Goal: Transaction & Acquisition: Purchase product/service

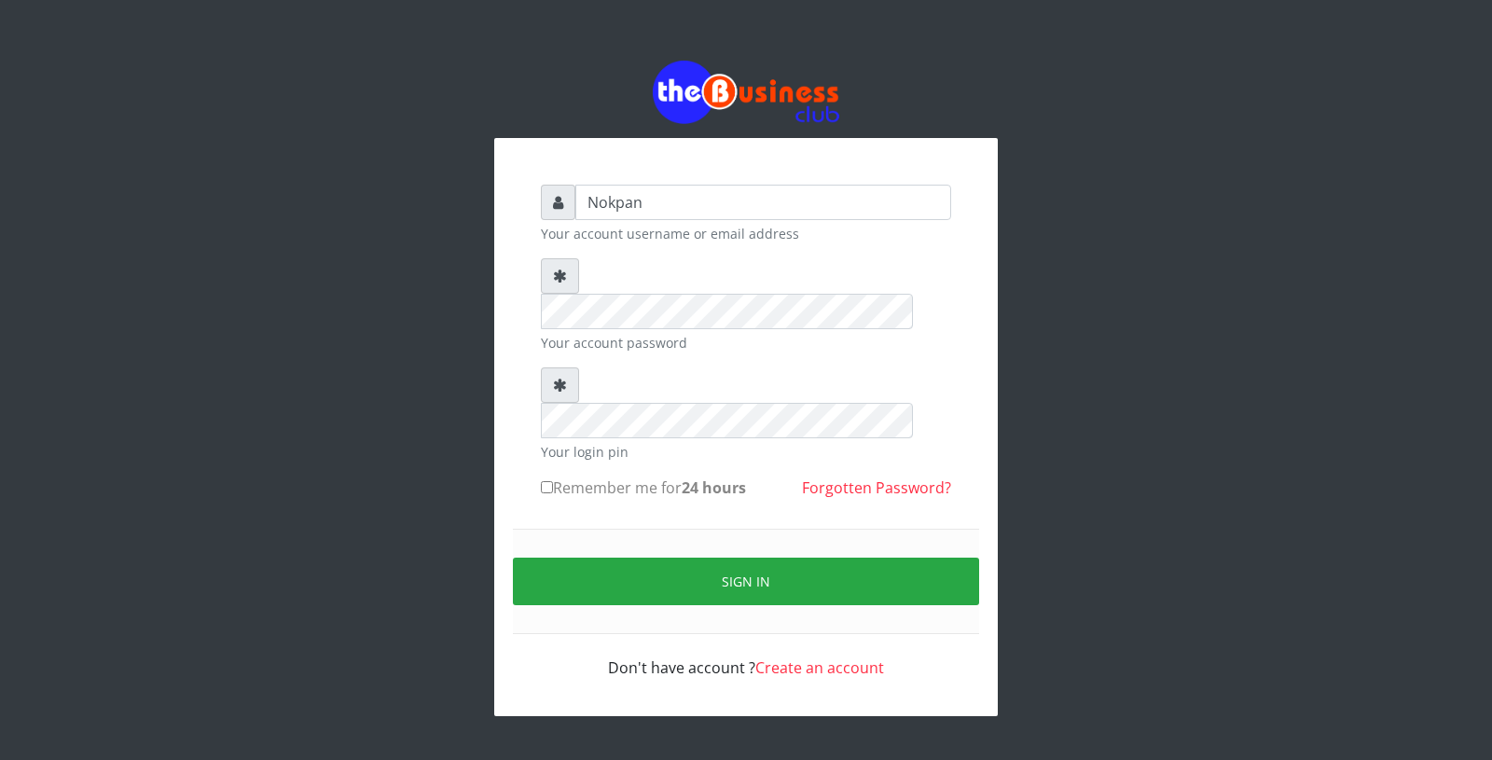
type input "Nokpan"
click at [551, 477] on label "Remember me for 24 hours" at bounding box center [643, 488] width 205 height 22
click at [551, 481] on input "Remember me for 24 hours" at bounding box center [547, 487] width 12 height 12
checkbox input "true"
click at [656, 534] on div "Sign in" at bounding box center [746, 581] width 466 height 105
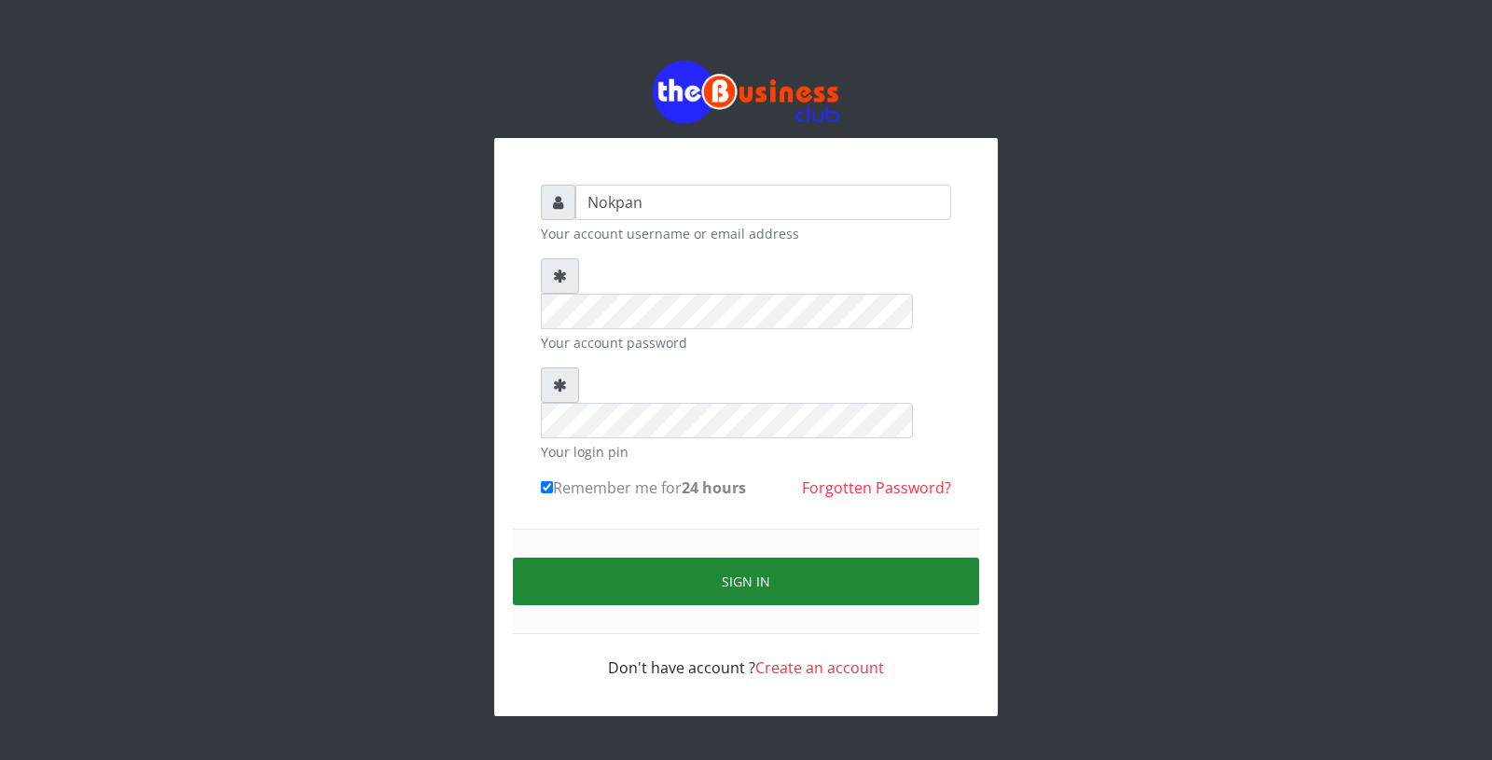
click at [639, 558] on button "Sign in" at bounding box center [746, 582] width 466 height 48
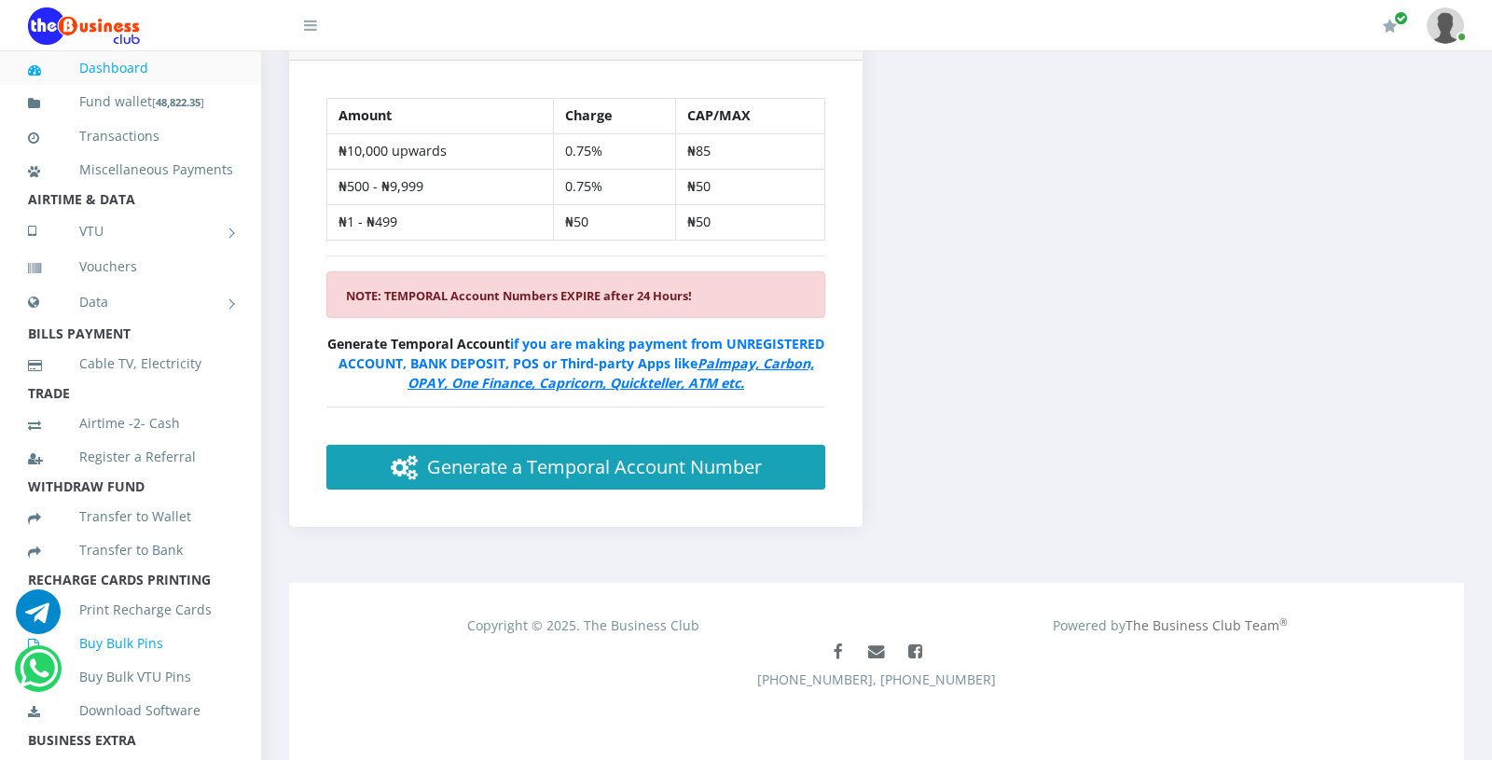
click at [138, 652] on link "Buy Bulk Pins" at bounding box center [130, 643] width 205 height 43
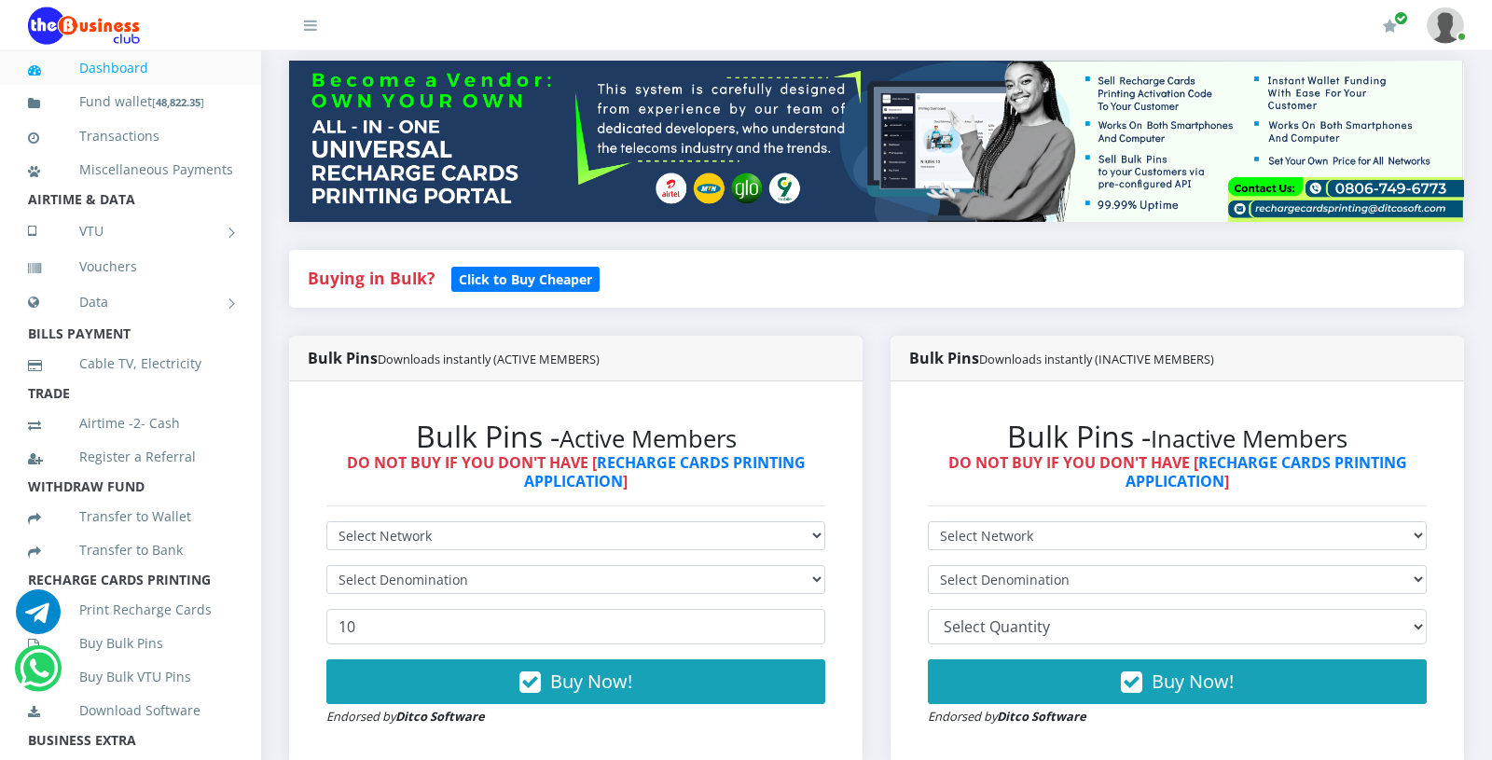
scroll to position [222, 0]
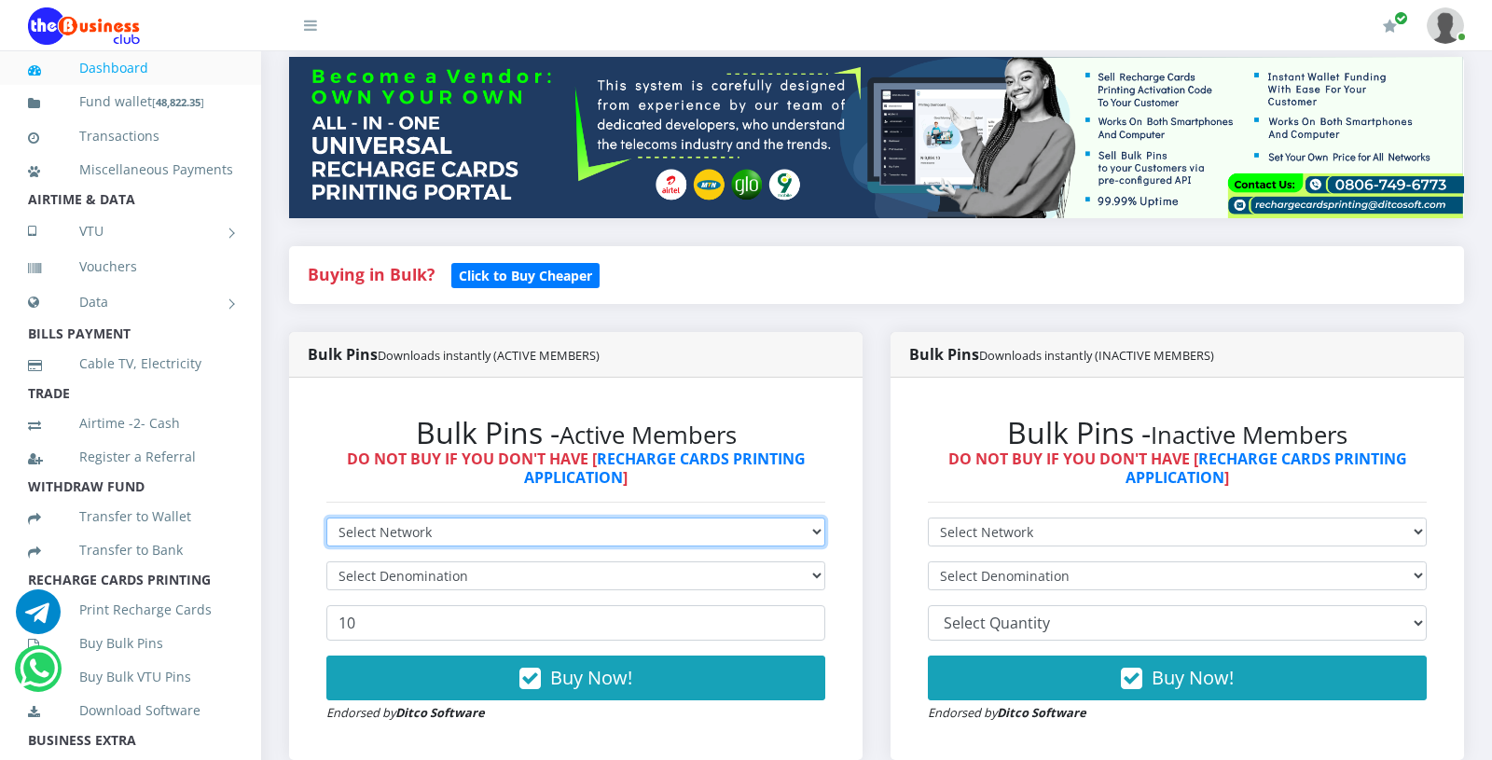
click at [326, 518] on select "Select Network MTN Globacom 9Mobile Airtel" at bounding box center [575, 532] width 499 height 29
select select "MTN"
click option "MTN" at bounding box center [0, 0] width 0 height 0
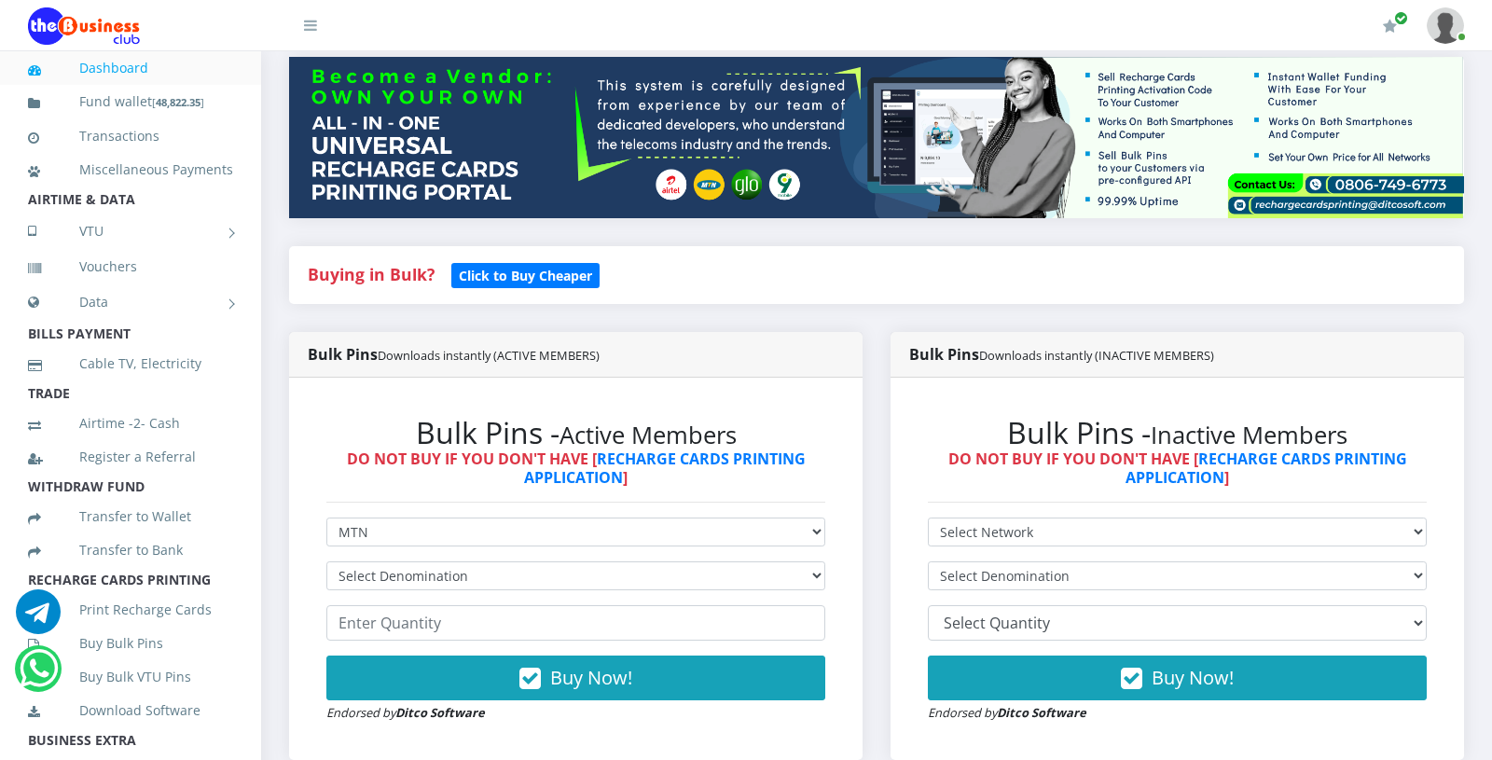
click at [437, 597] on form "Select Network MTN Globacom 9Mobile Airtel Select Denomination MTN NGN100 - ₦96…" at bounding box center [575, 620] width 499 height 205
click at [326, 561] on select "Select Denomination MTN NGN100 - ₦96.99 MTN NGN200 - ₦193.98 MTN NGN400 - ₦387.…" at bounding box center [575, 575] width 499 height 29
select select "193.98-200"
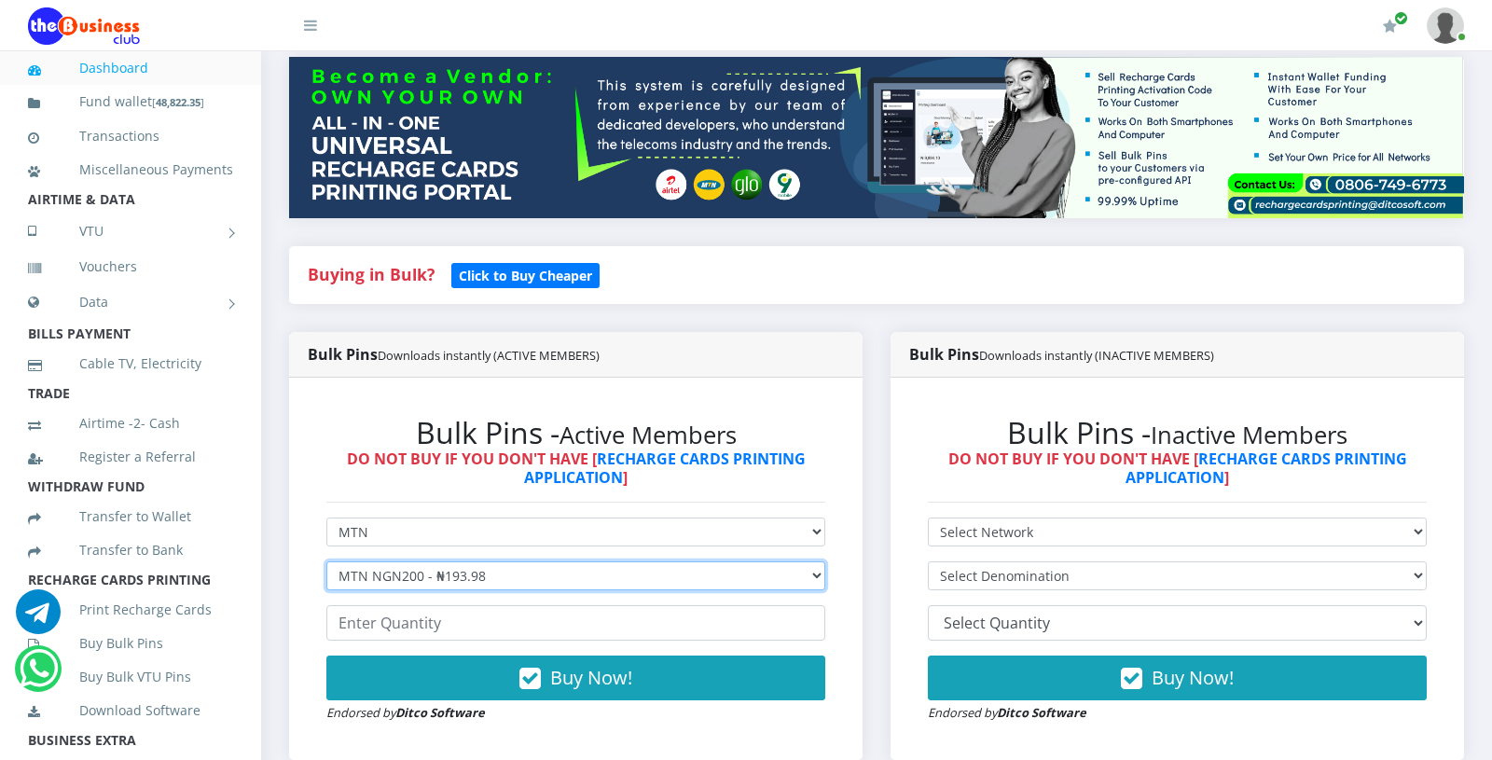
click option "MTN NGN200 - ₦193.98" at bounding box center [0, 0] width 0 height 0
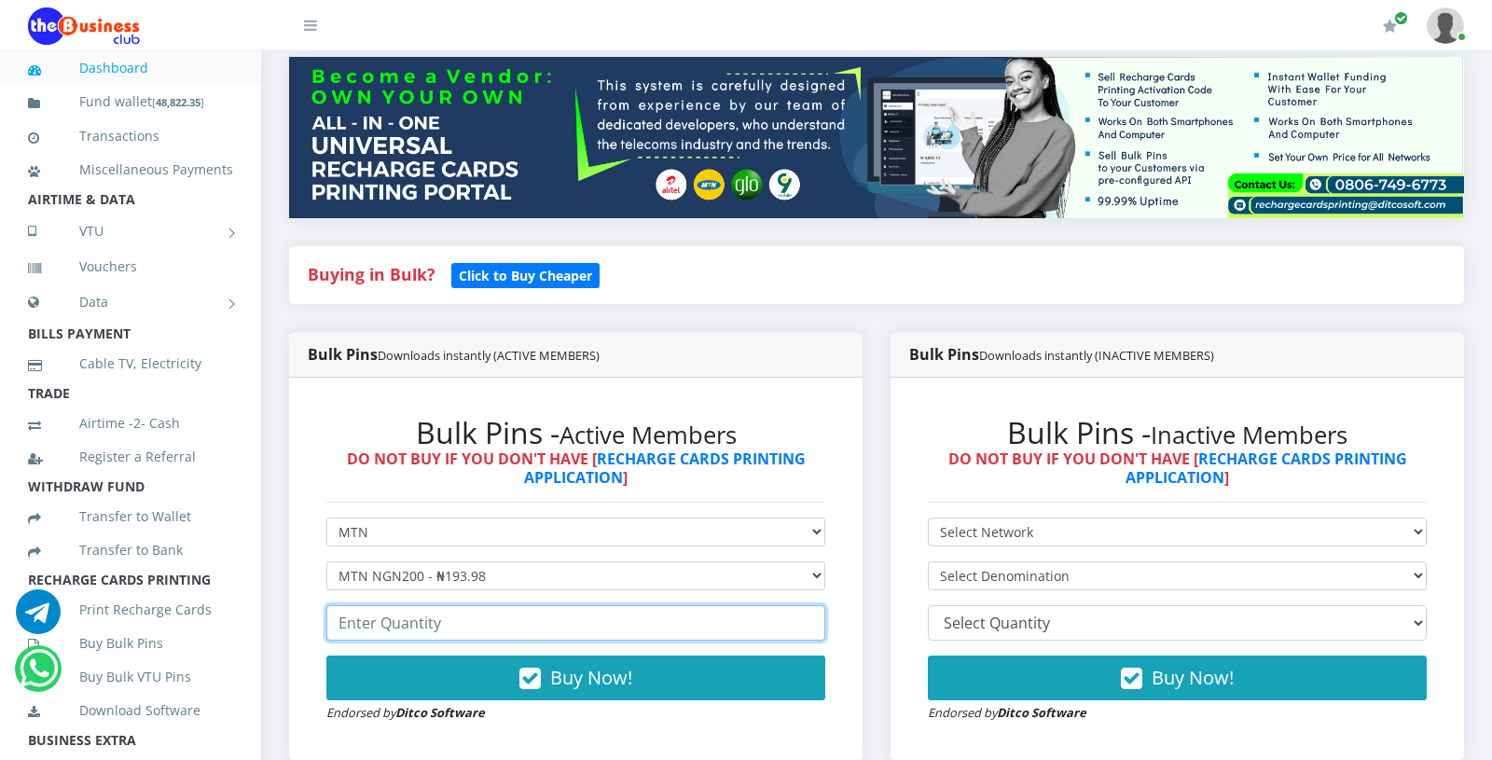
click at [419, 619] on input "number" at bounding box center [575, 622] width 499 height 35
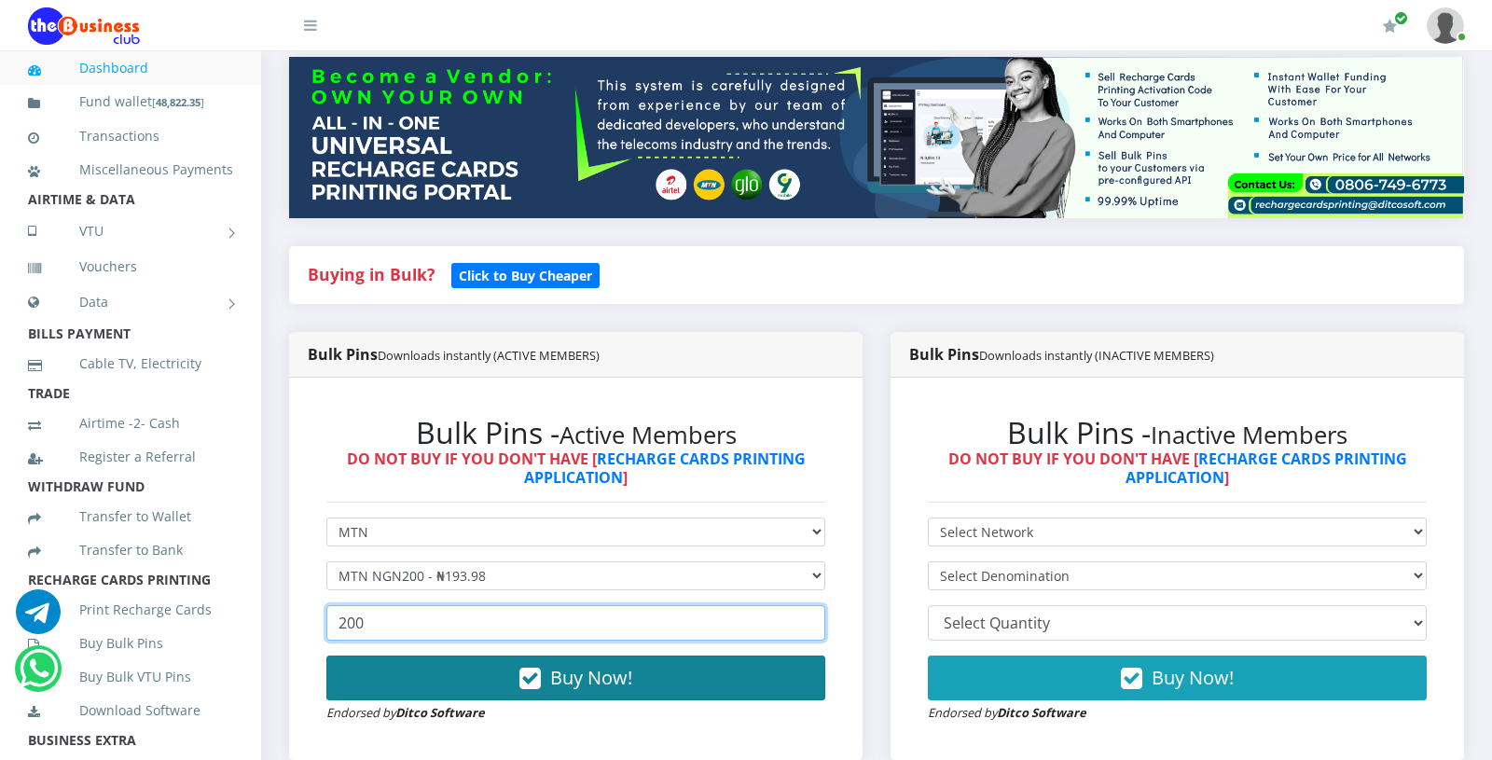
type input "200"
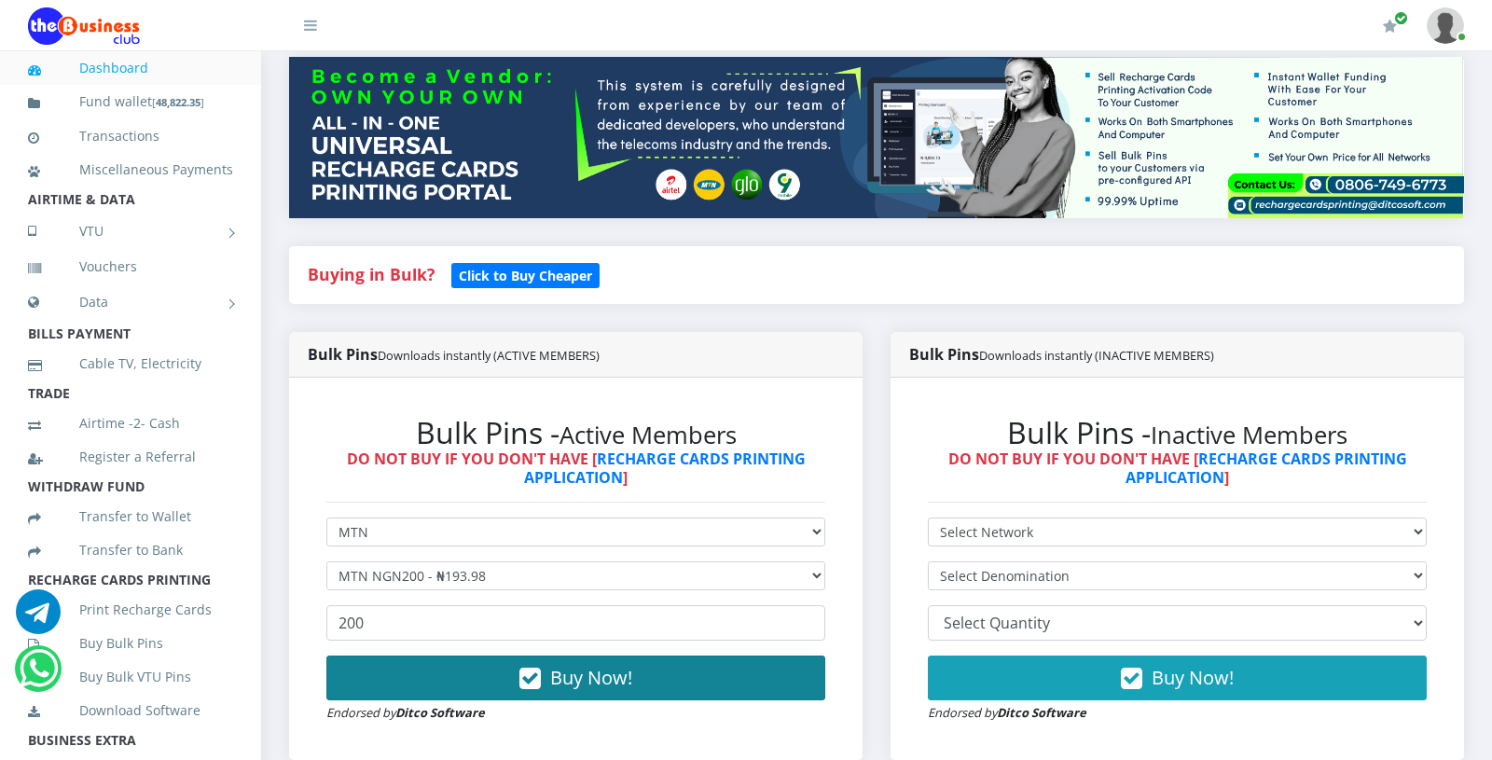
click at [429, 665] on button "Buy Now!" at bounding box center [575, 678] width 499 height 45
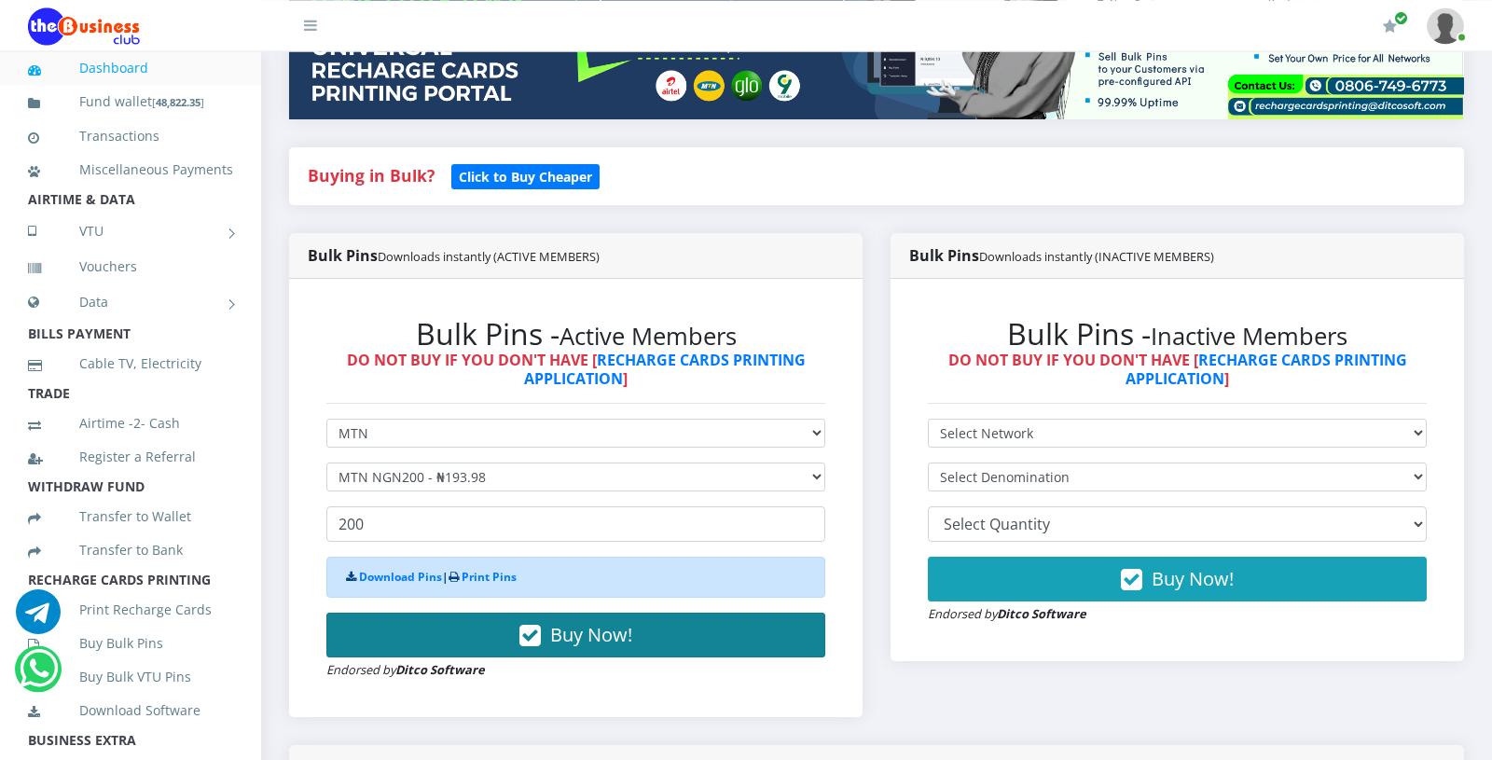
scroll to position [326, 0]
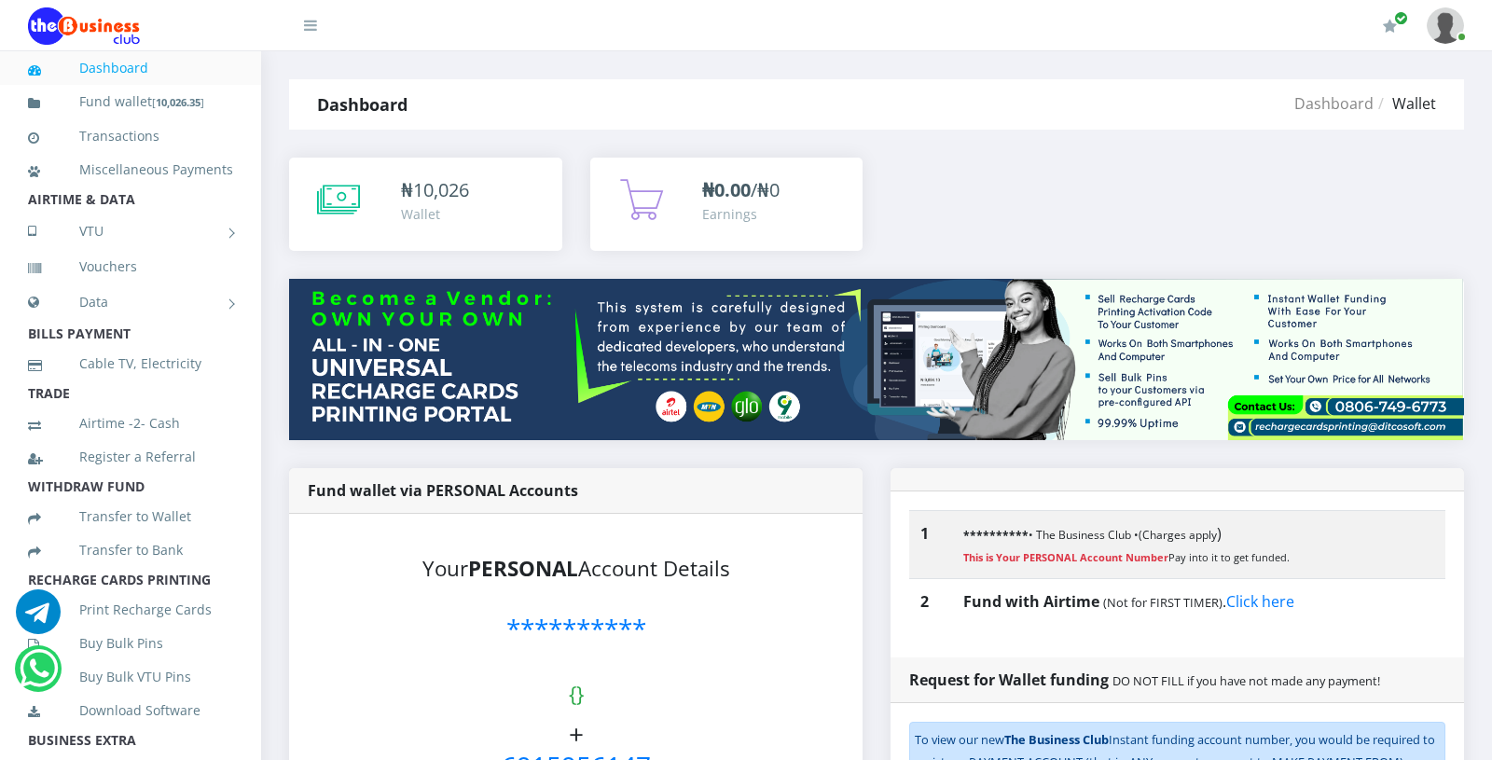
scroll to position [711, 0]
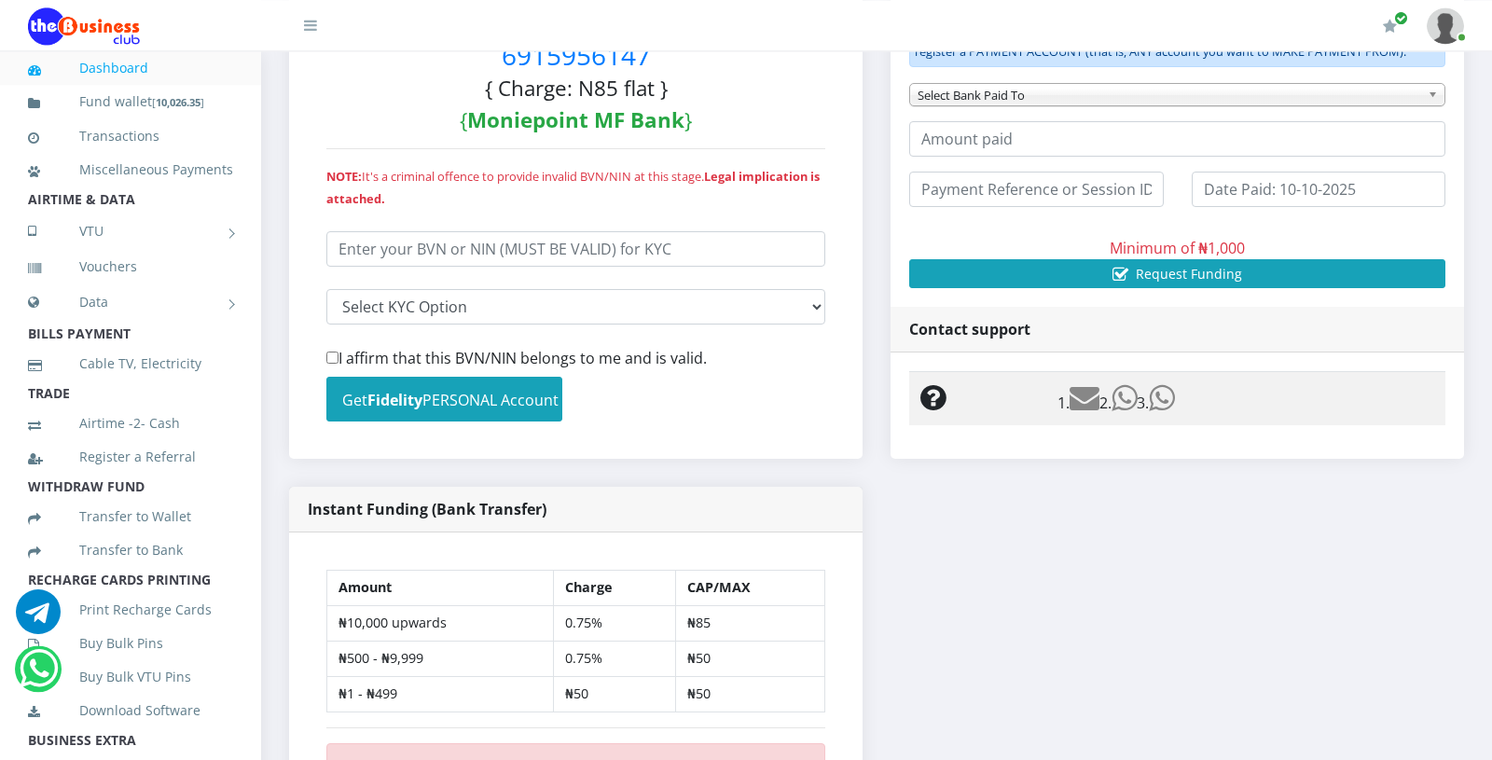
click at [1004, 618] on div "**********" at bounding box center [1178, 392] width 602 height 1269
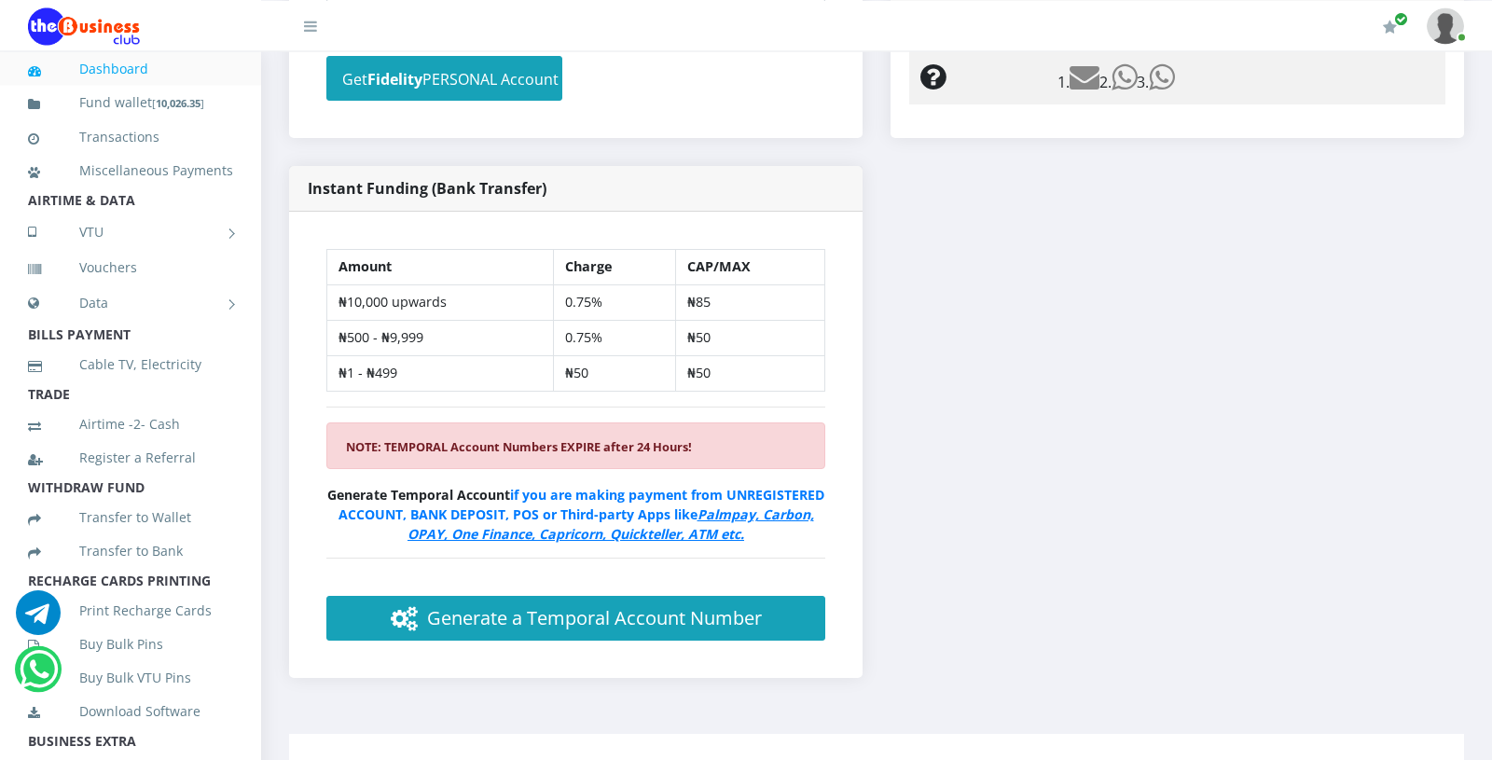
scroll to position [1080, 0]
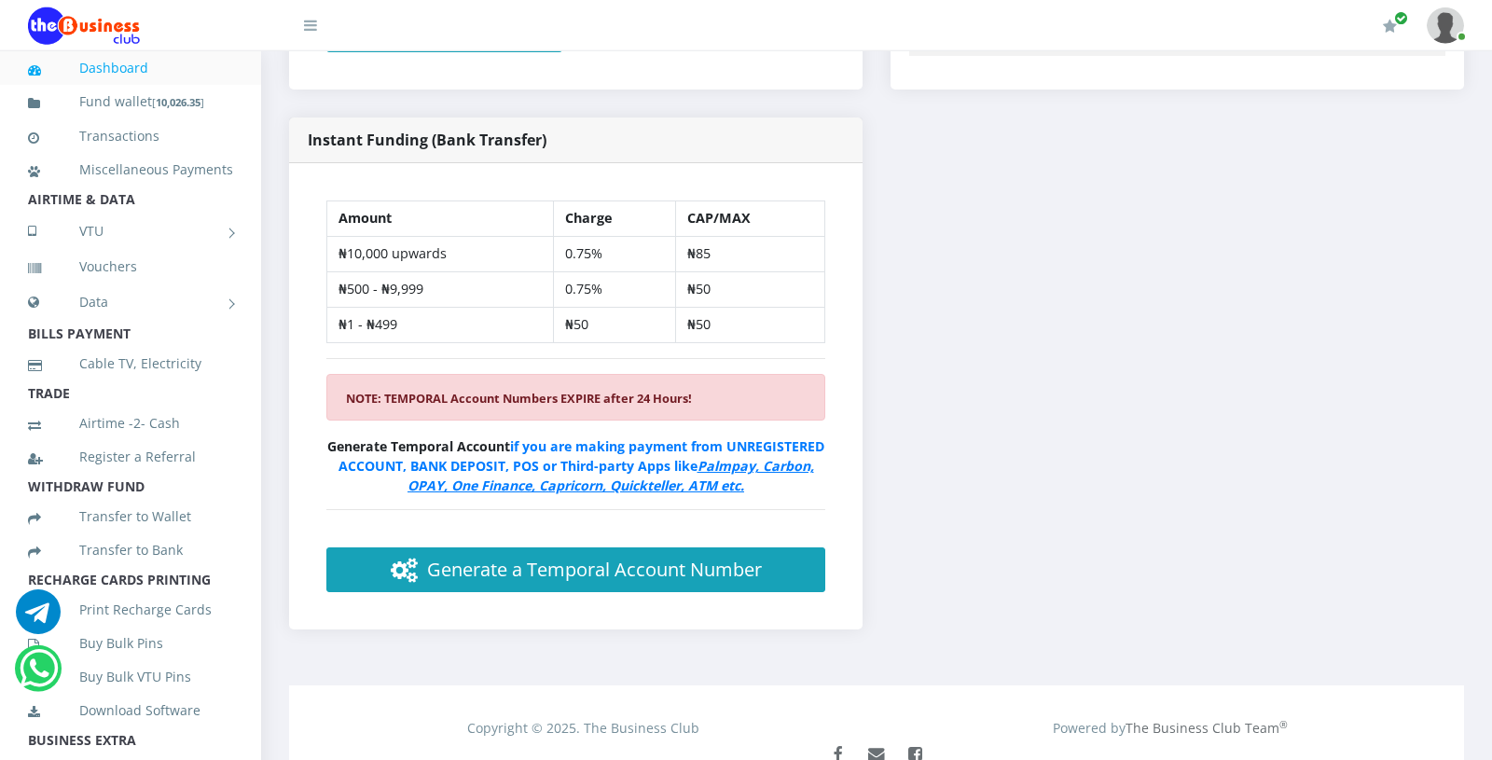
click at [100, 59] on link "Dashboard" at bounding box center [130, 68] width 205 height 43
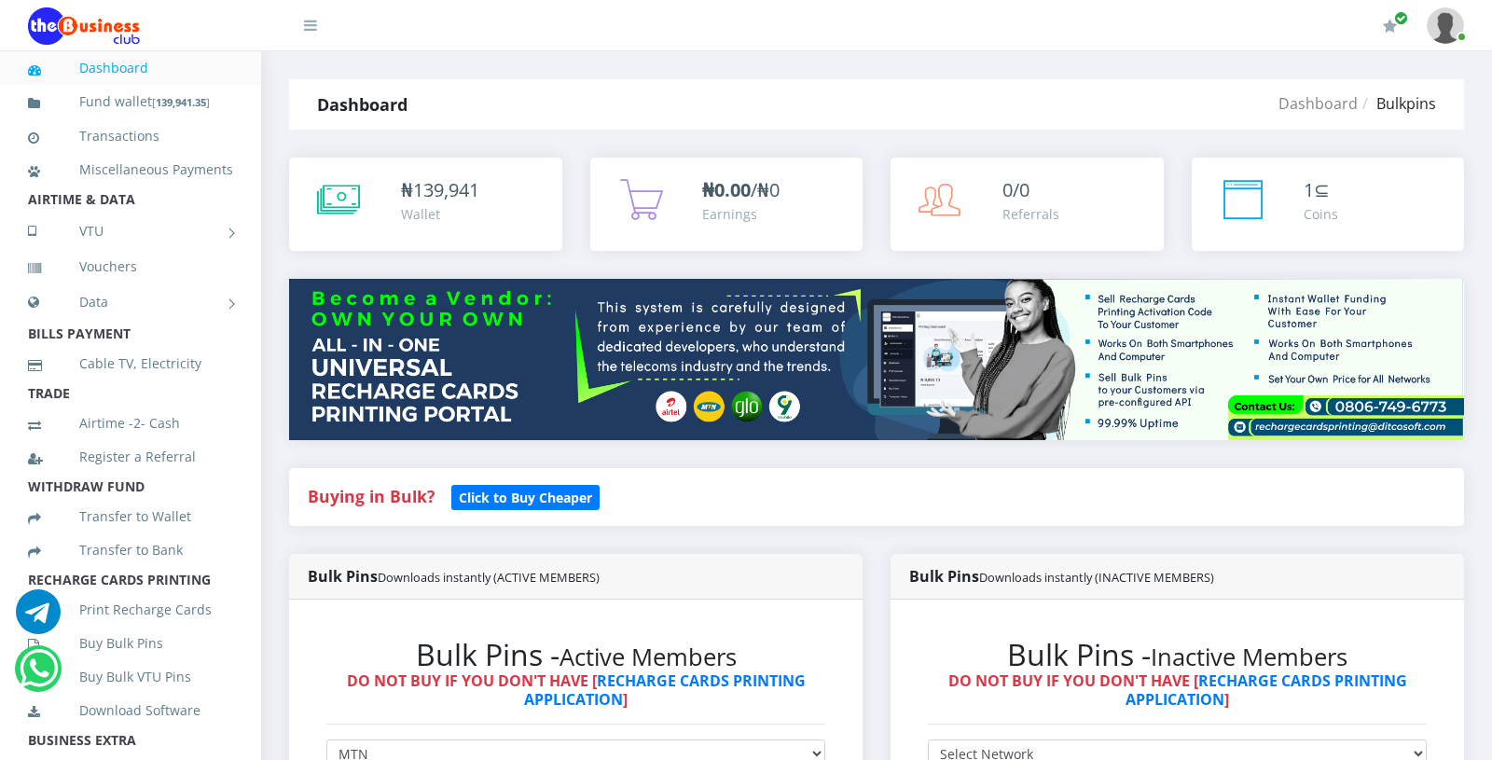
select select "MTN"
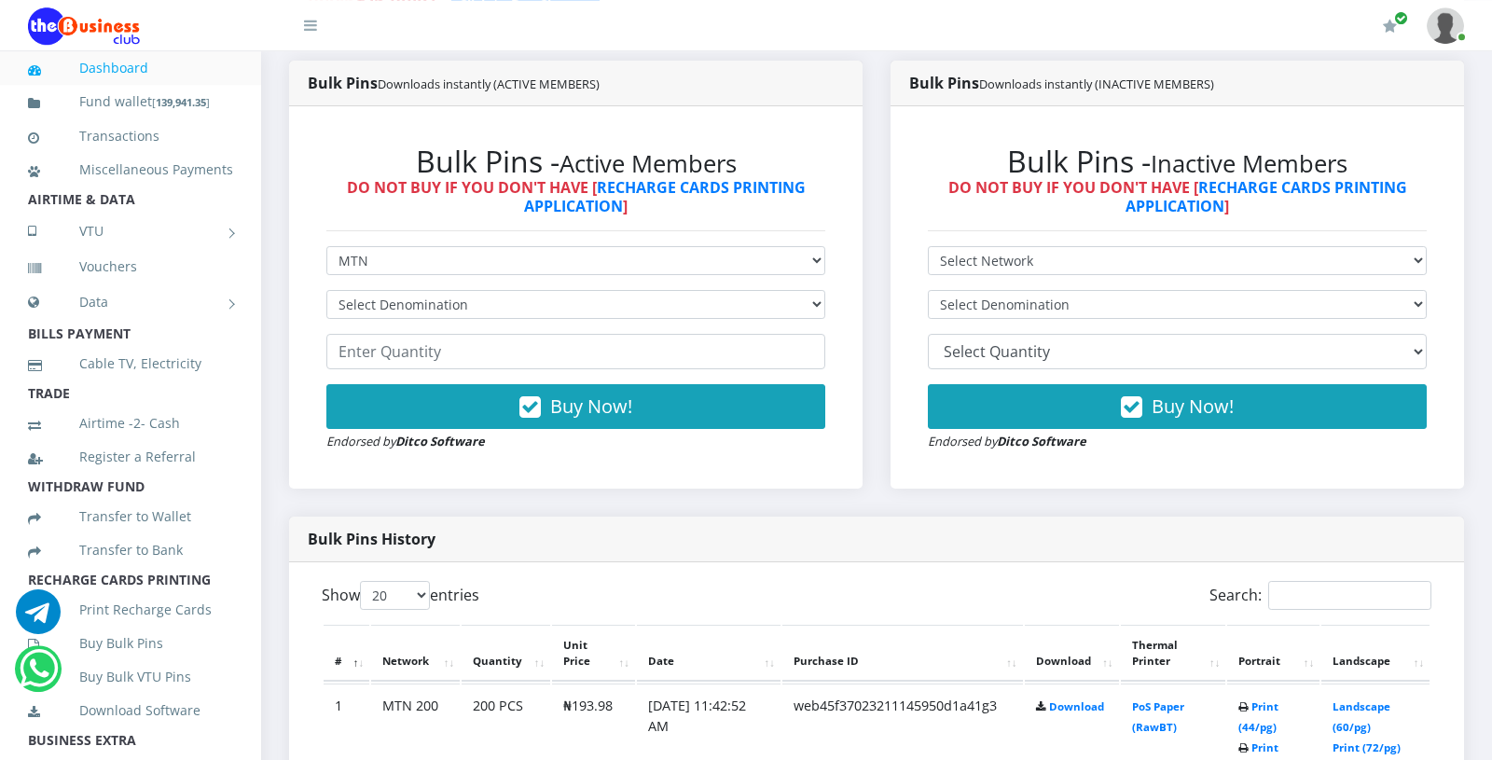
scroll to position [494, 0]
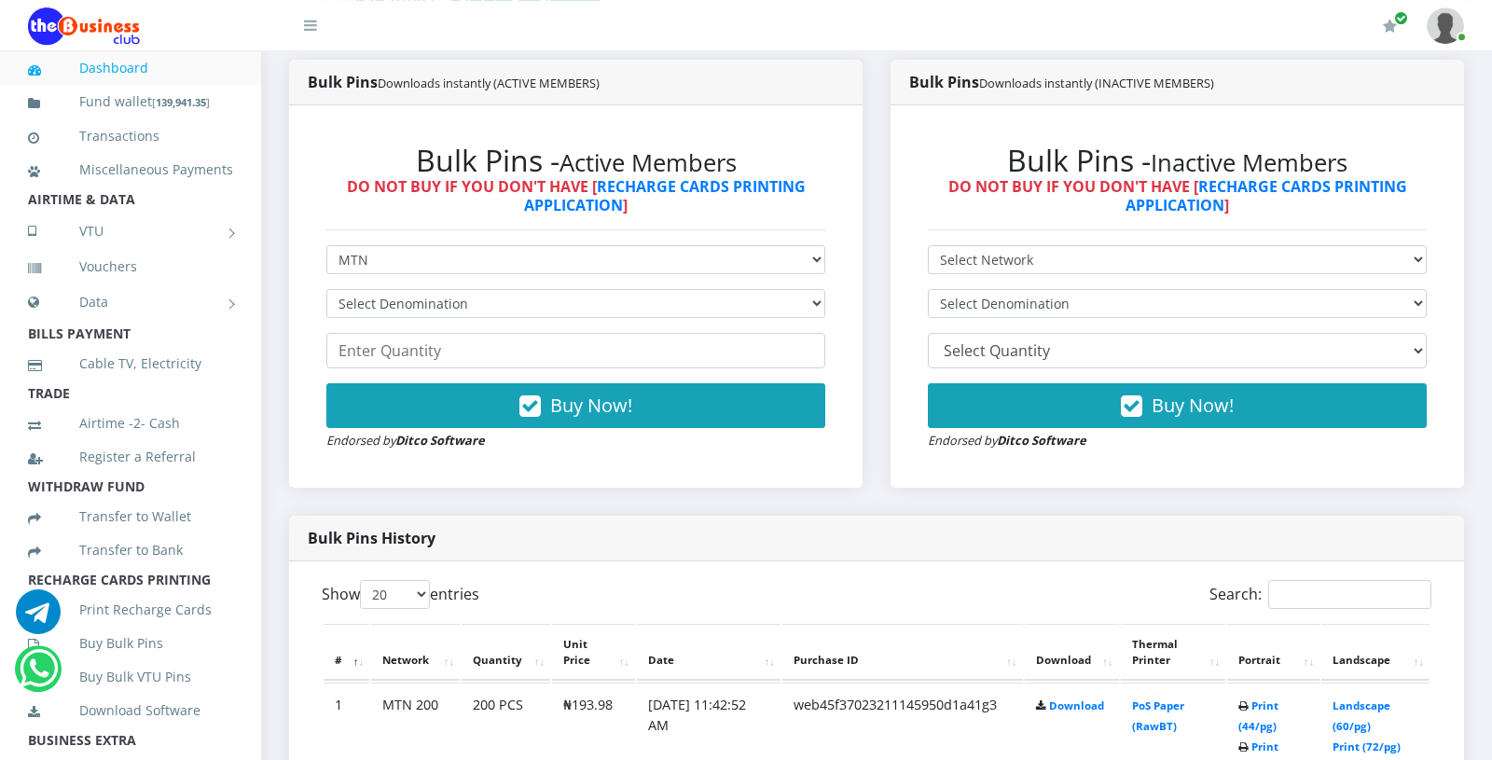
select select "193.98-200"
click option "MTN NGN200 - ₦193.98" at bounding box center [0, 0] width 0 height 0
drag, startPoint x: 0, startPoint y: 0, endPoint x: 405, endPoint y: 358, distance: 540.5
click at [405, 358] on form "Select Network MTN Globacom 9Mobile Airtel Select Denomination MTN NGN100 - ₦96…" at bounding box center [575, 347] width 499 height 205
click at [405, 358] on input "number" at bounding box center [575, 350] width 499 height 35
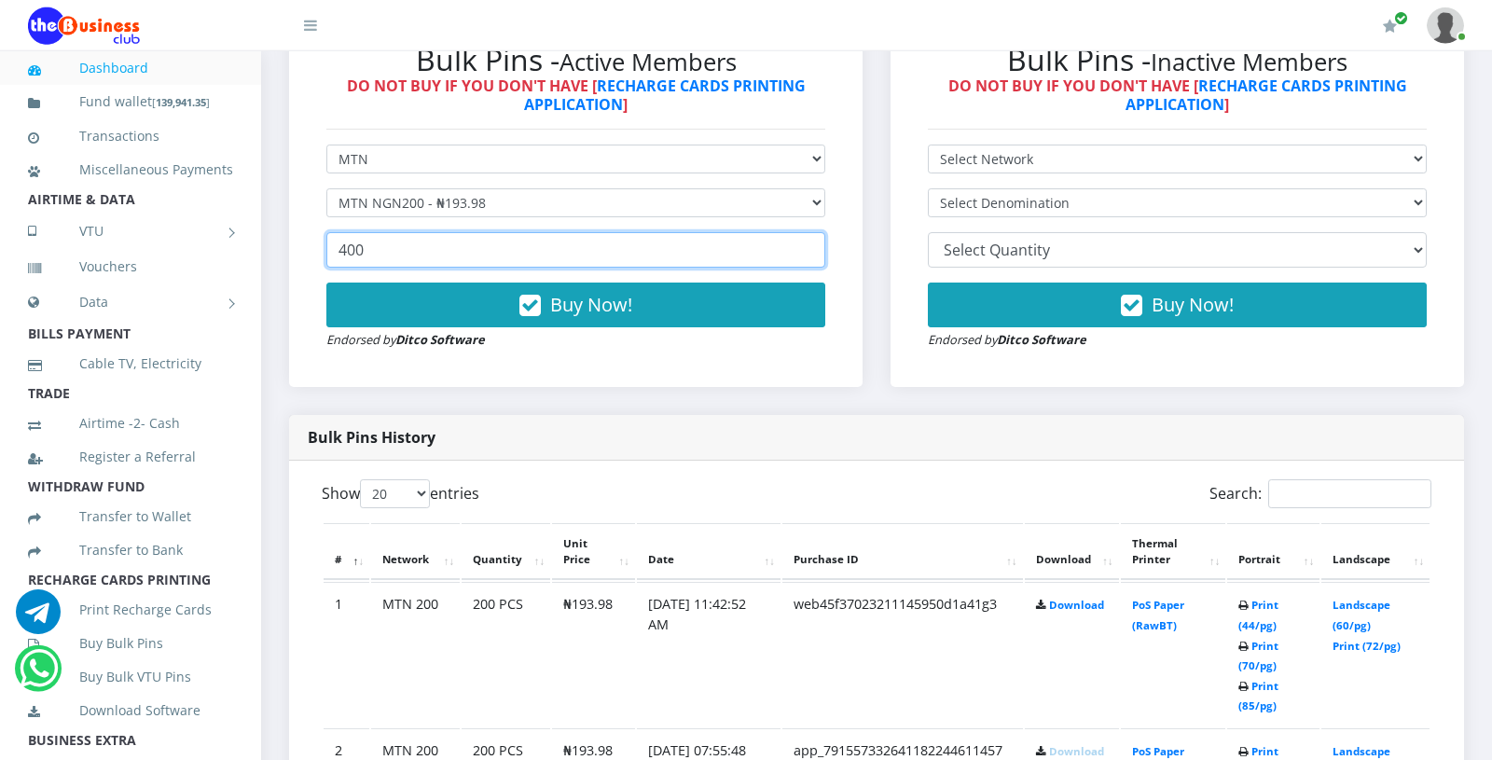
scroll to position [597, 0]
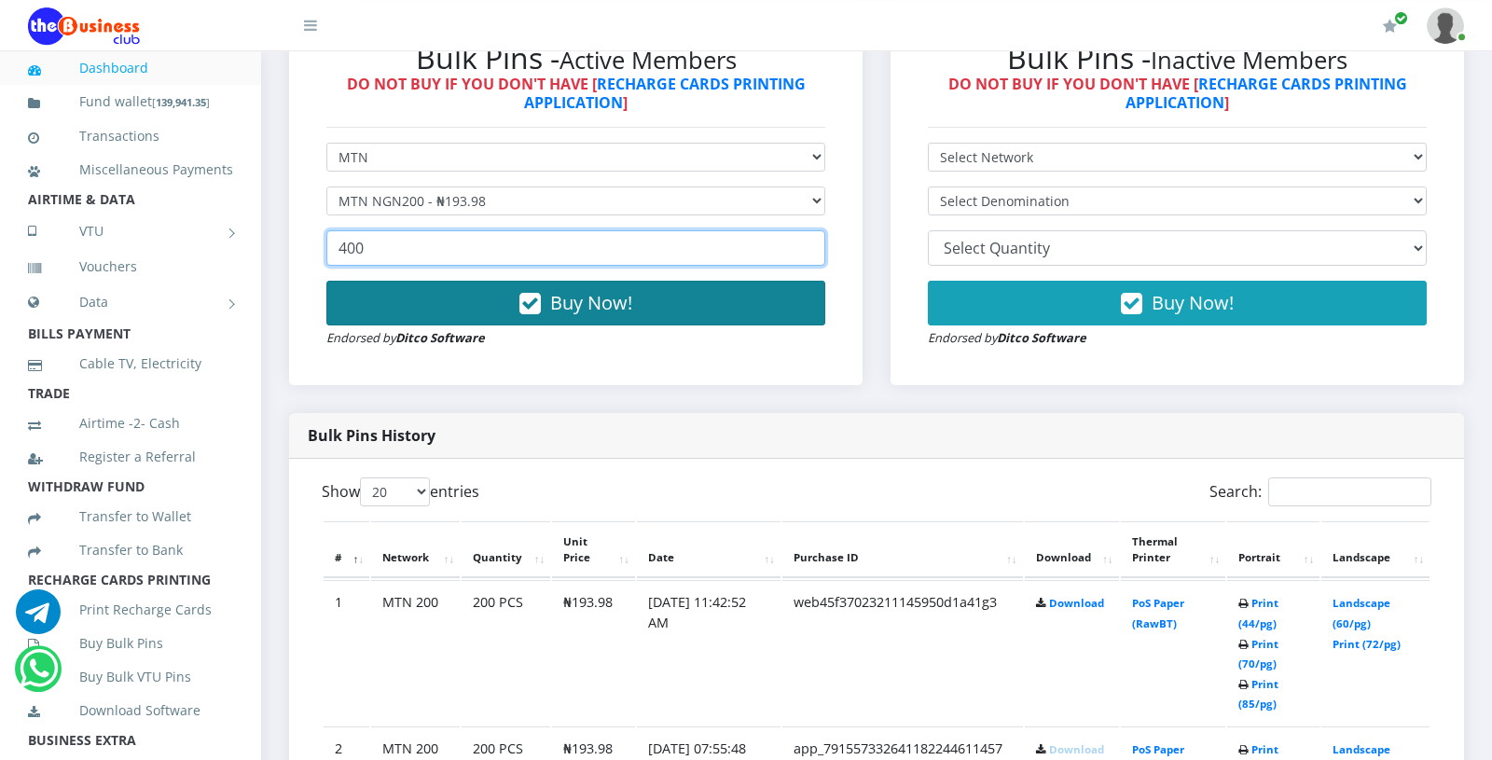
type input "400"
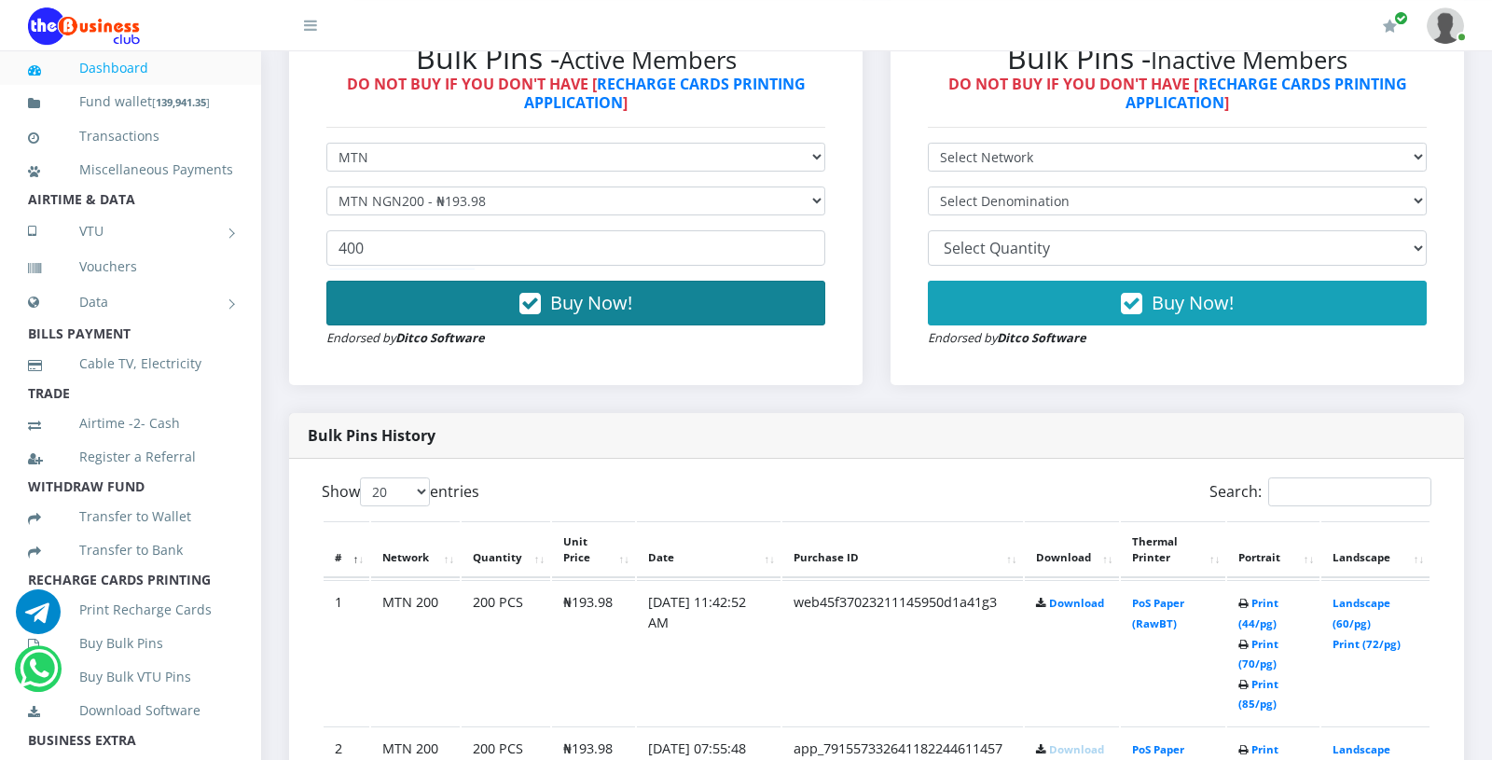
click at [463, 311] on button "Buy Now!" at bounding box center [575, 303] width 499 height 45
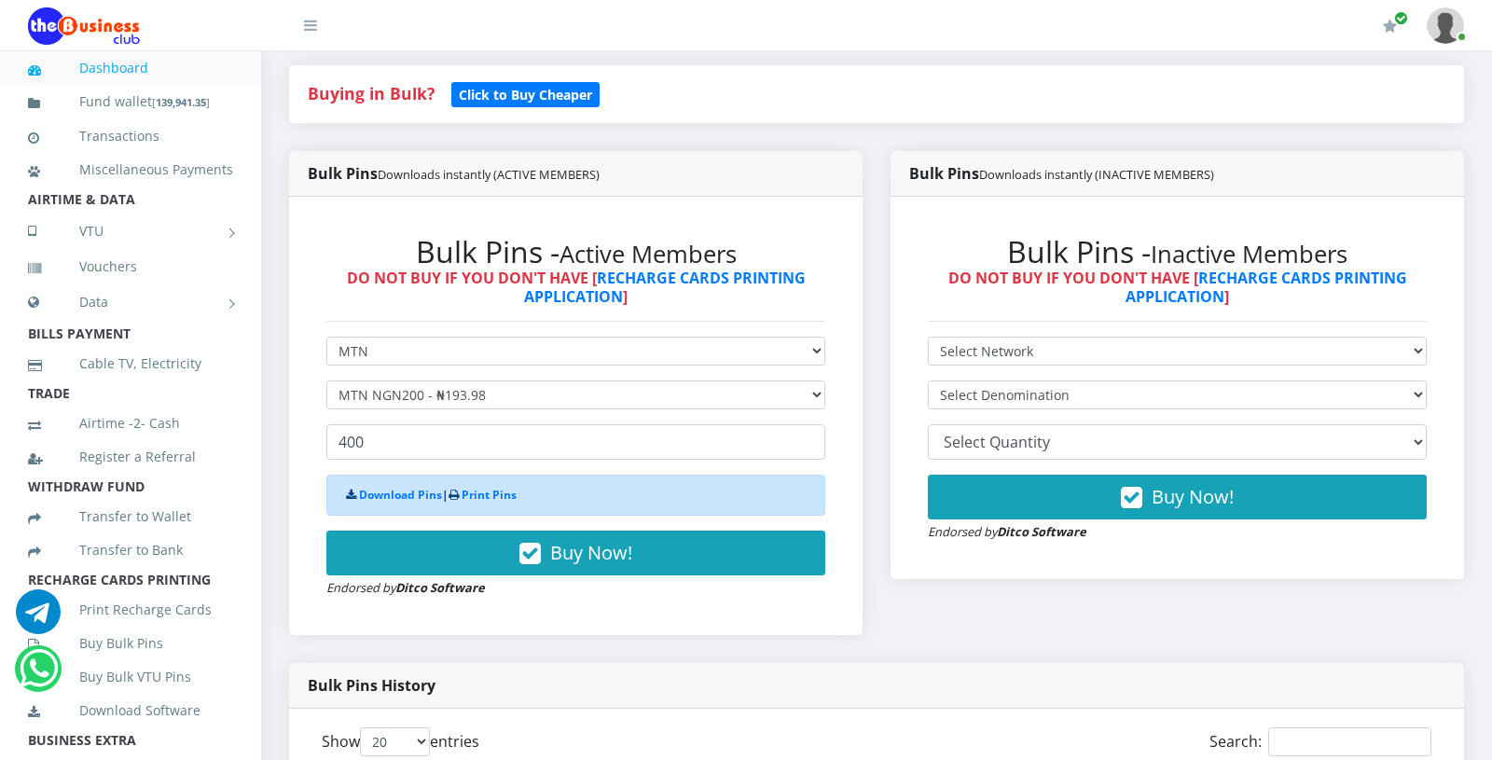
scroll to position [407, 0]
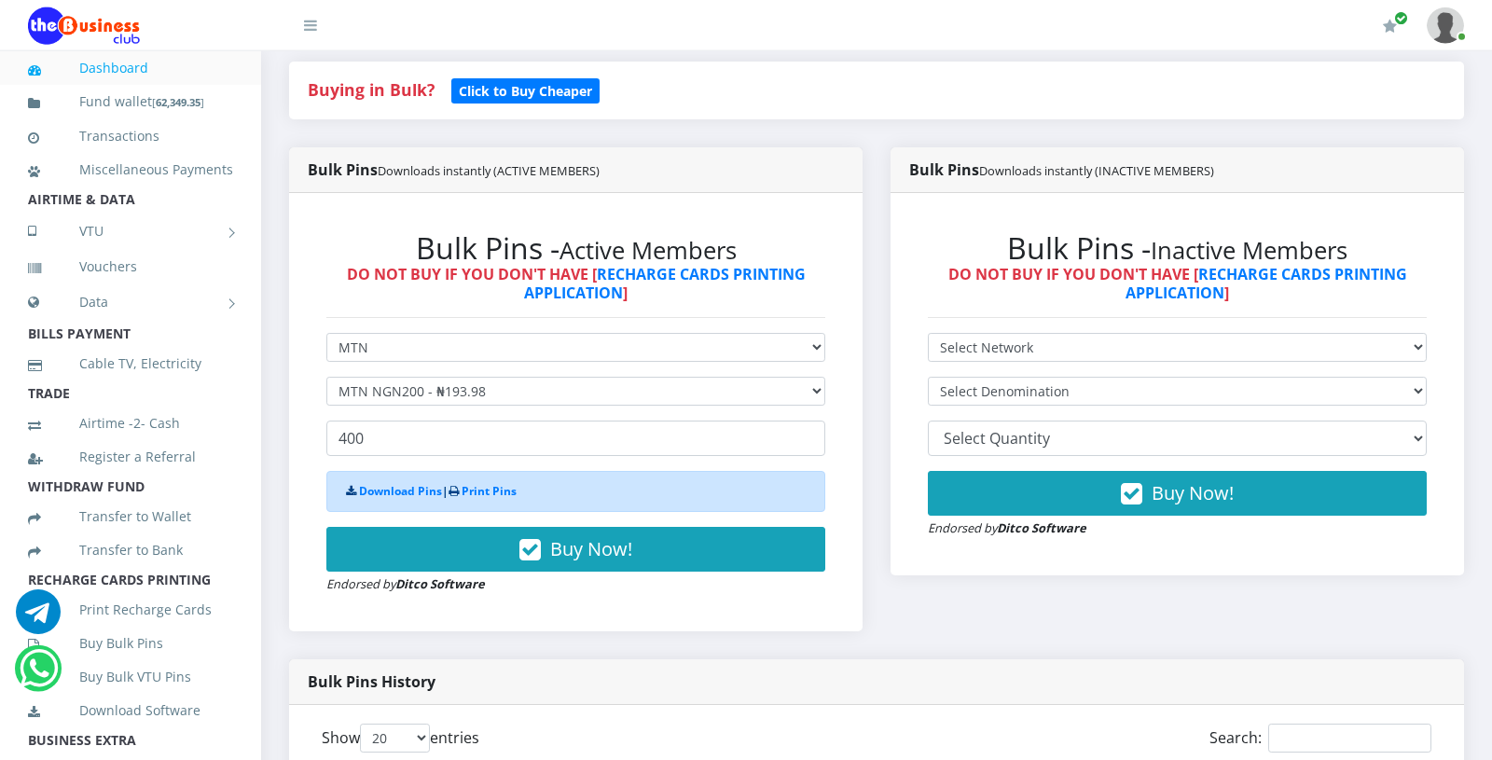
click at [721, 637] on div "Bulk Pins Downloads instantly (ACTIVE MEMBERS) Bulk Pins - Active Members DO NO…" at bounding box center [576, 403] width 602 height 512
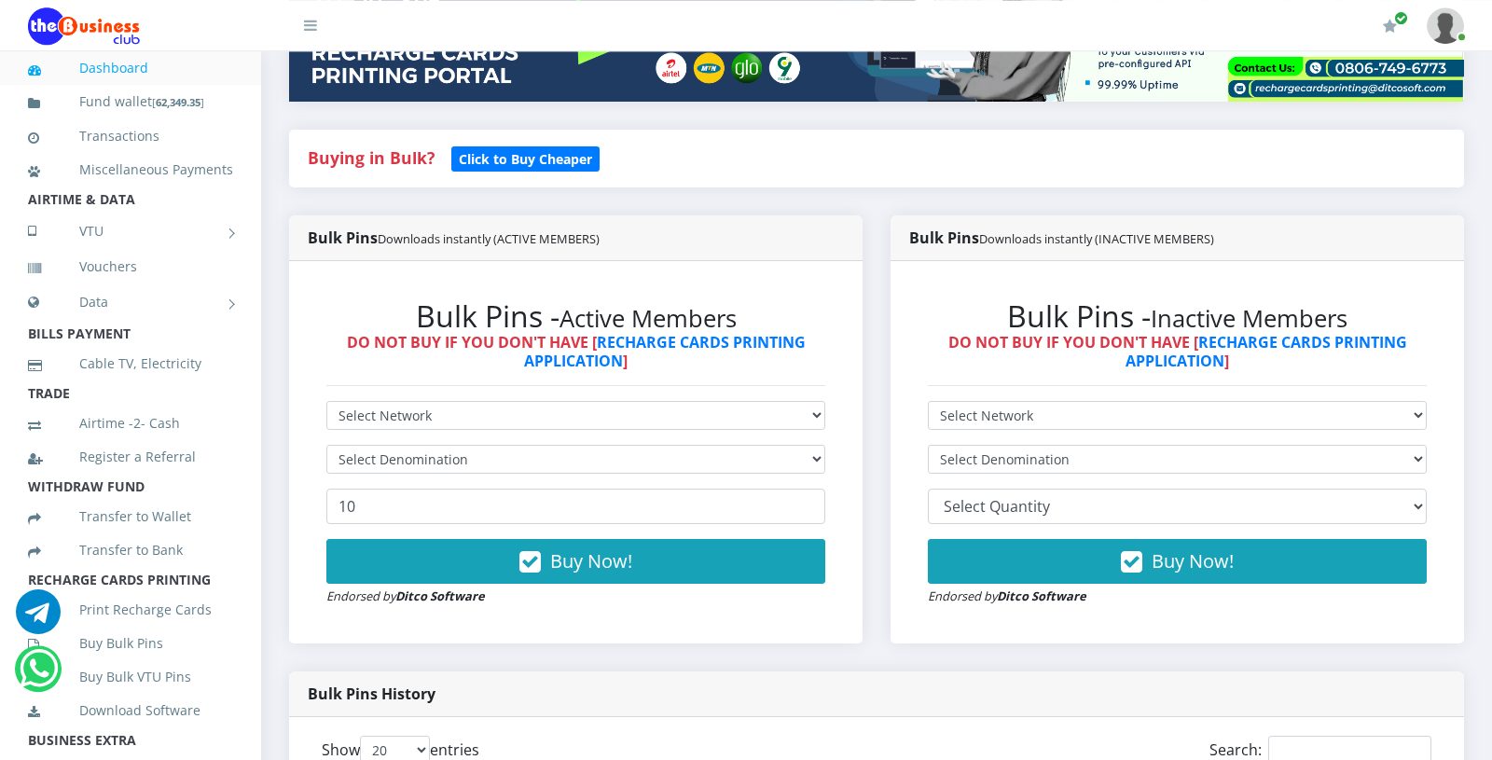
scroll to position [175, 0]
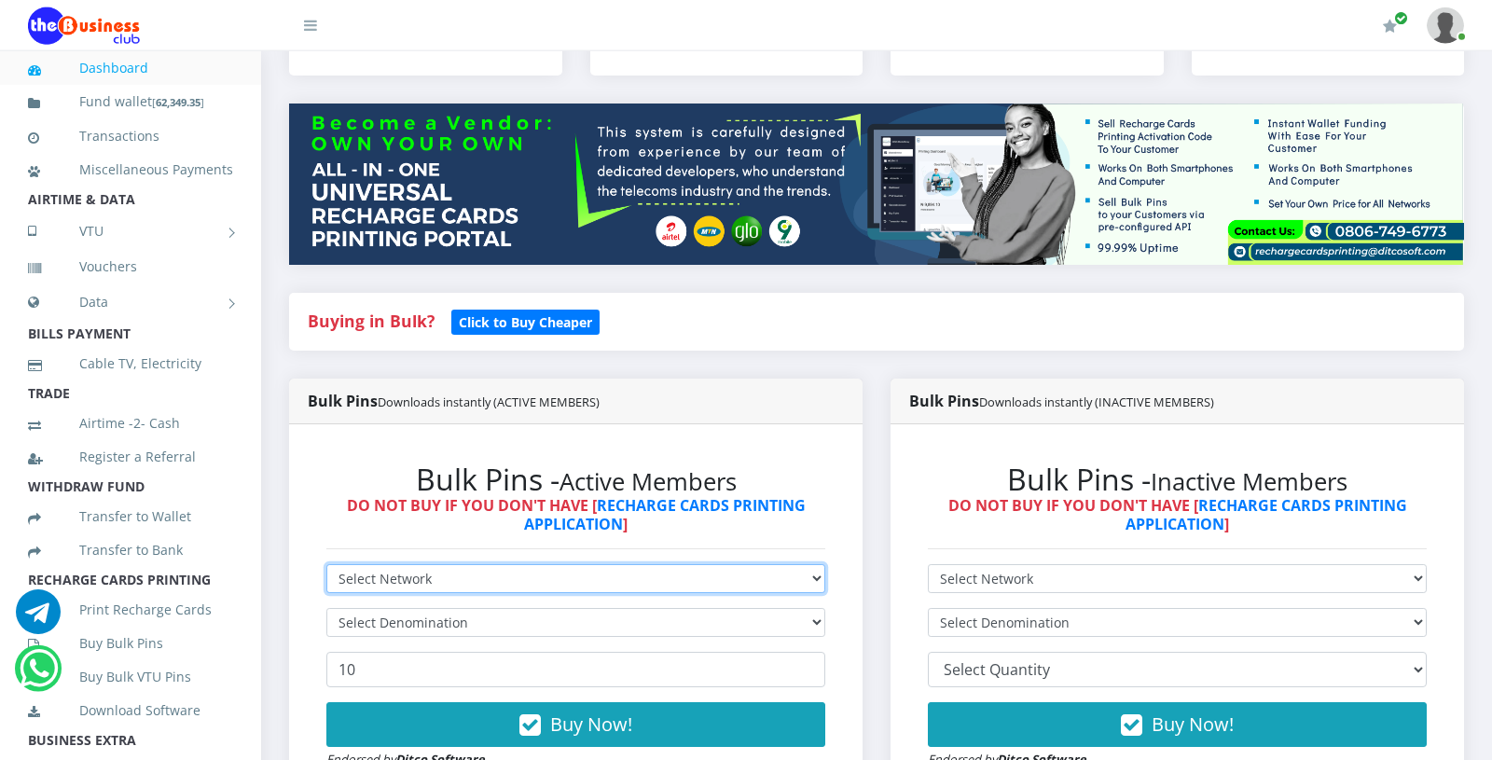
click at [326, 564] on select "Select Network MTN Globacom 9Mobile Airtel" at bounding box center [575, 578] width 499 height 29
select select "MTN"
click option "MTN" at bounding box center [0, 0] width 0 height 0
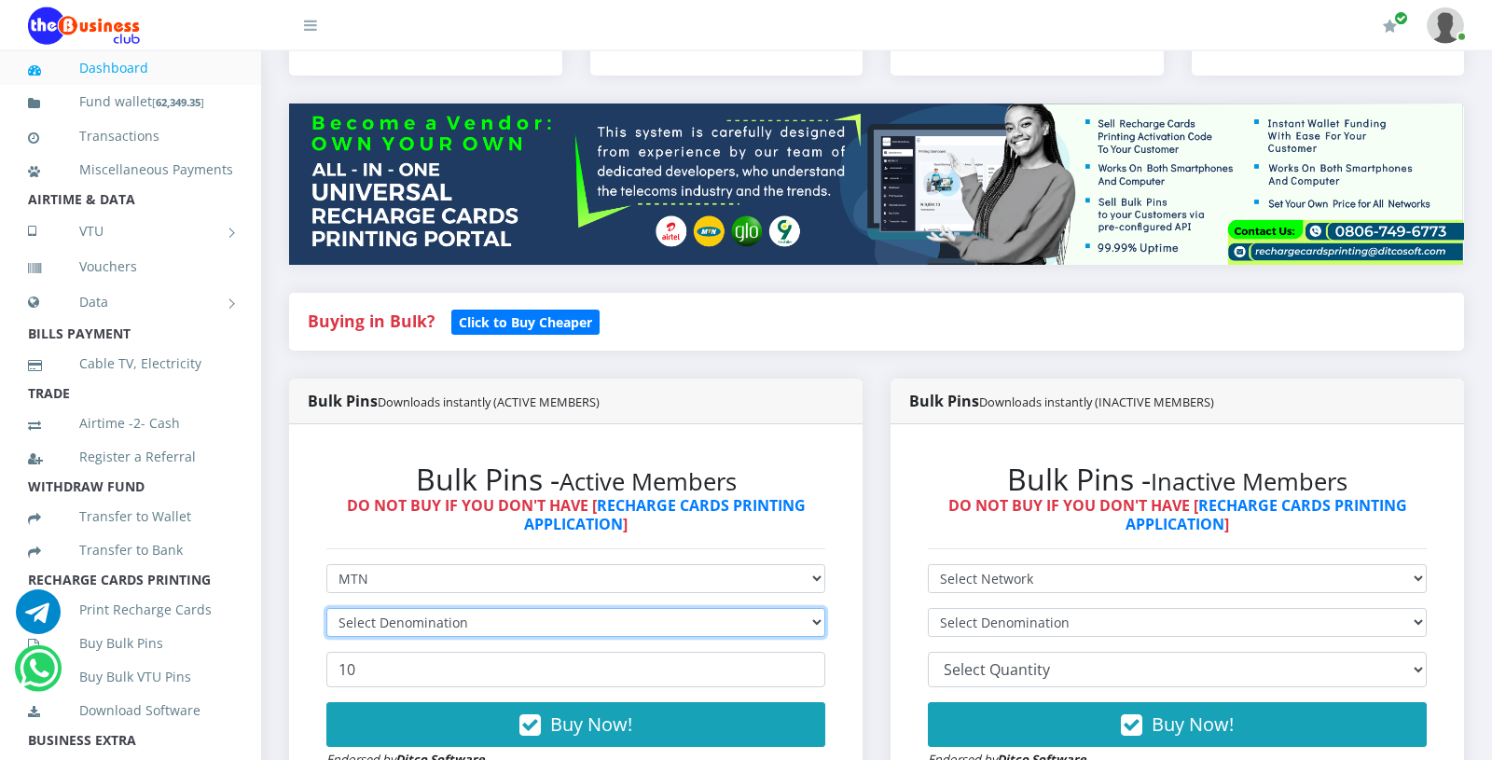
click at [326, 608] on select "Select Denomination" at bounding box center [575, 622] width 499 height 29
click at [420, 624] on select "Select Denomination MTN NGN100 - ₦96.99 MTN NGN200 - ₦193.98 MTN NGN400 - ₦387.…" at bounding box center [575, 622] width 499 height 29
click at [326, 608] on select "Select Denomination MTN NGN100 - ₦96.99 MTN NGN200 - ₦193.98 MTN NGN400 - ₦387.…" at bounding box center [575, 622] width 499 height 29
select select "96.99-100"
click option "MTN NGN100 - ₦96.99" at bounding box center [0, 0] width 0 height 0
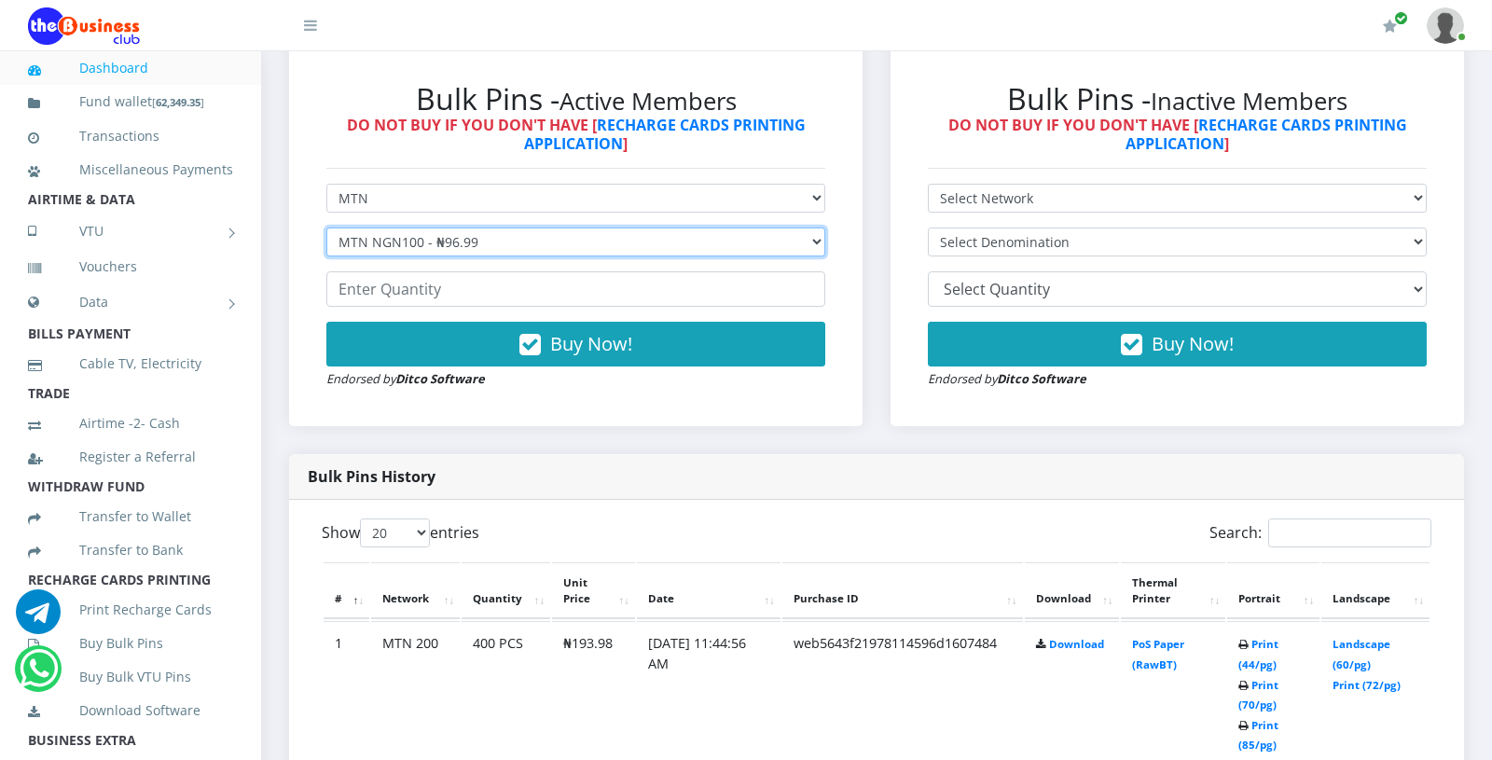
scroll to position [561, 0]
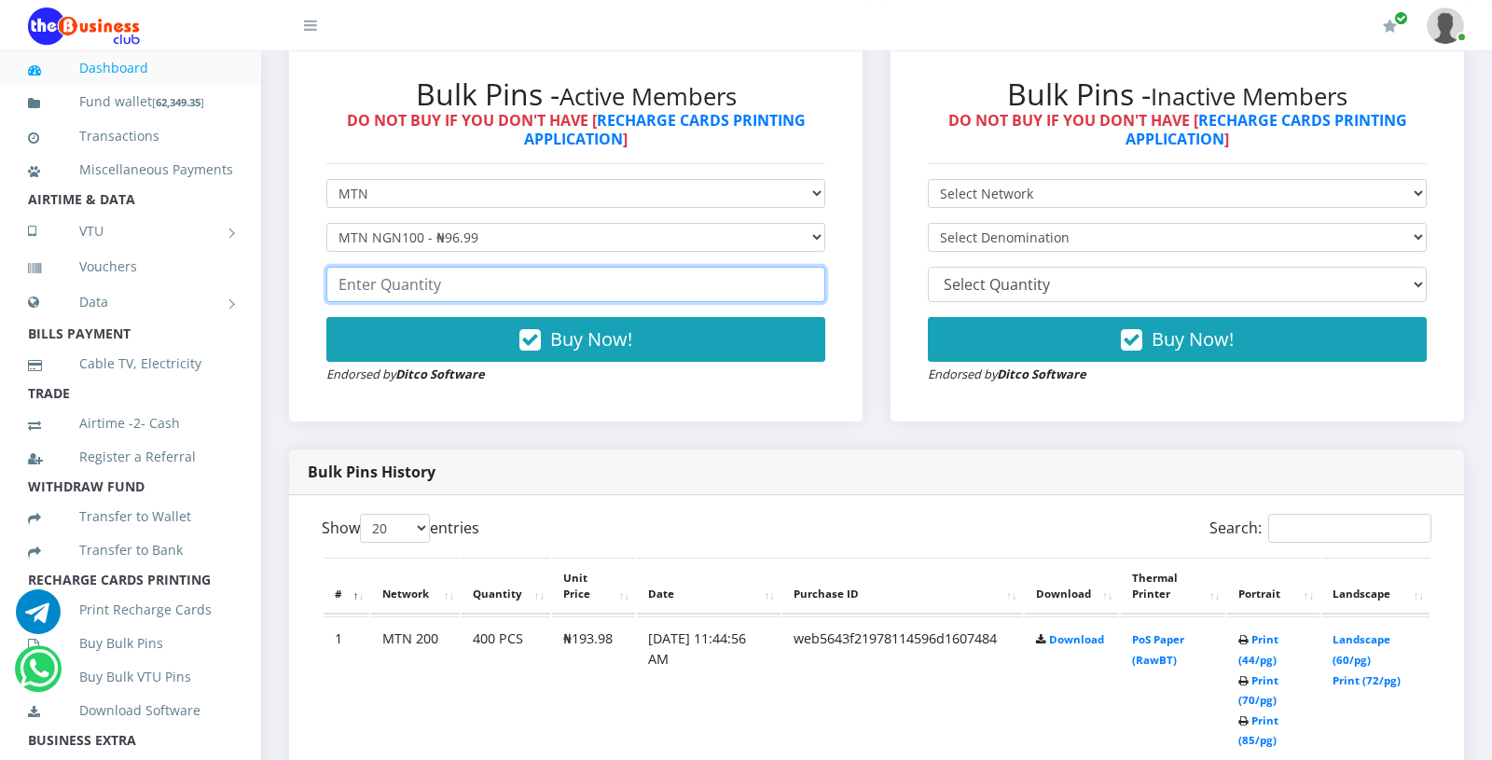
click at [392, 290] on input "number" at bounding box center [575, 284] width 499 height 35
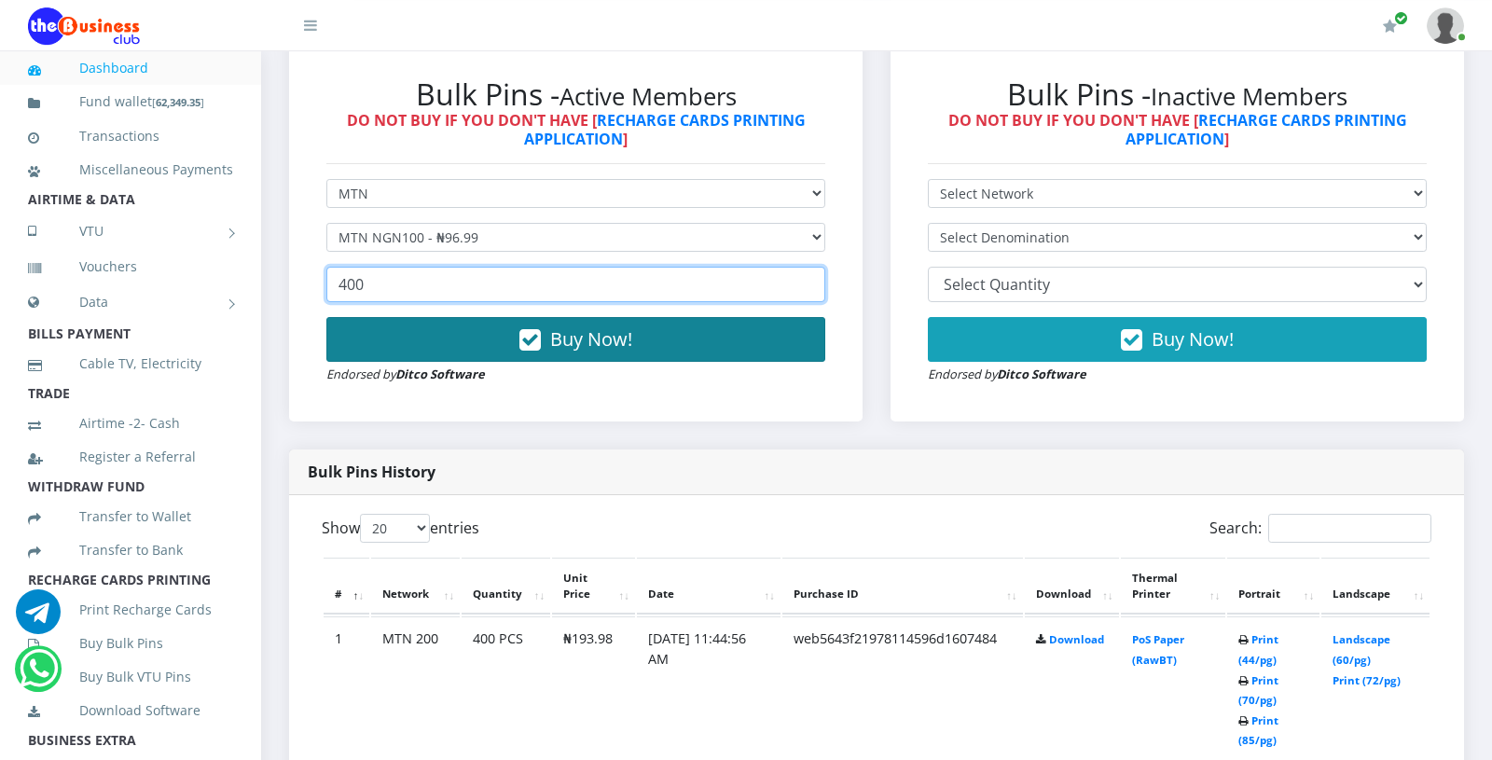
type input "400"
click at [516, 357] on button "Buy Now!" at bounding box center [575, 339] width 499 height 45
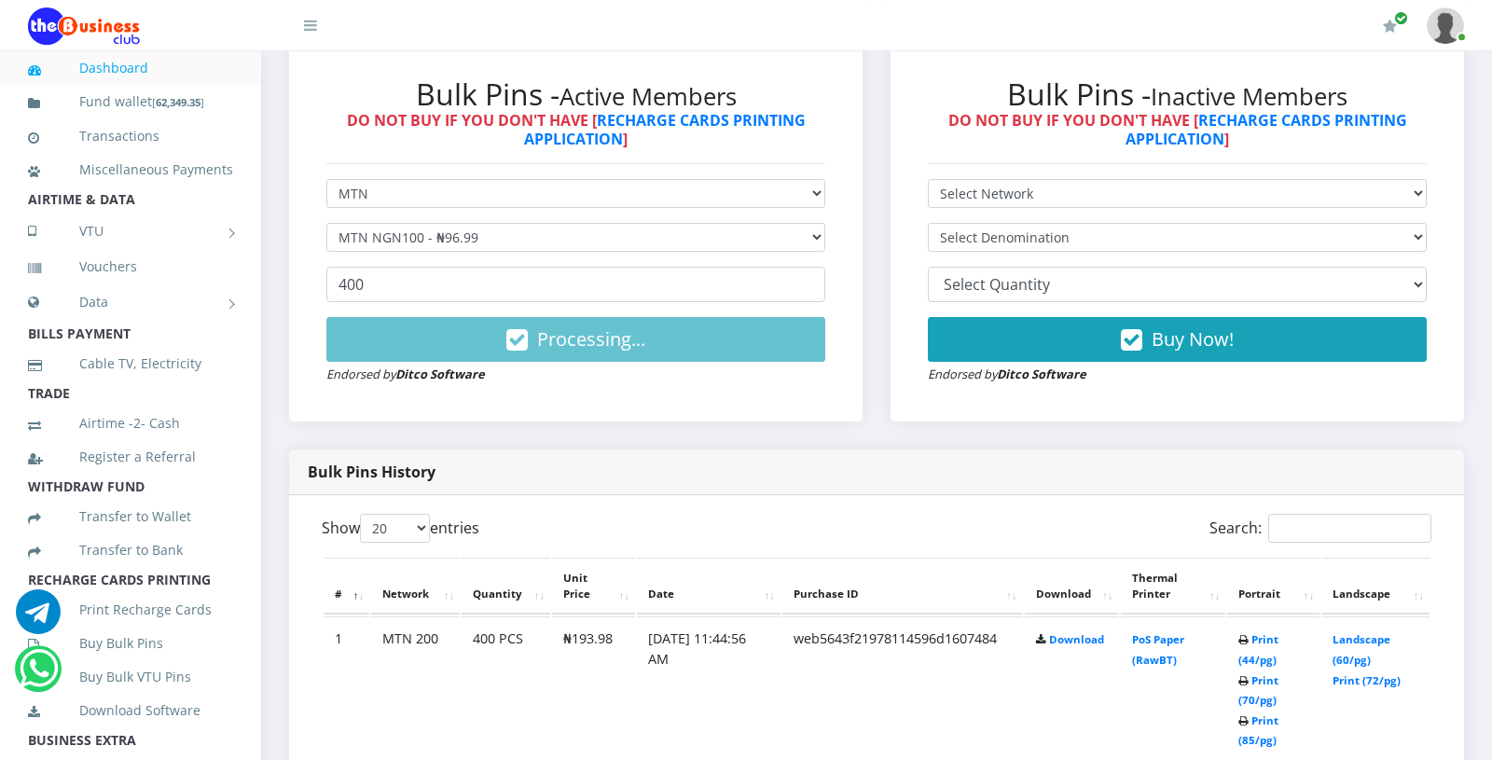
click at [571, 418] on div "Bulk Pins - Active Members DO NOT BUY IF YOU DON'T HAVE [ RECHARGE CARDS PRINTI…" at bounding box center [576, 230] width 574 height 382
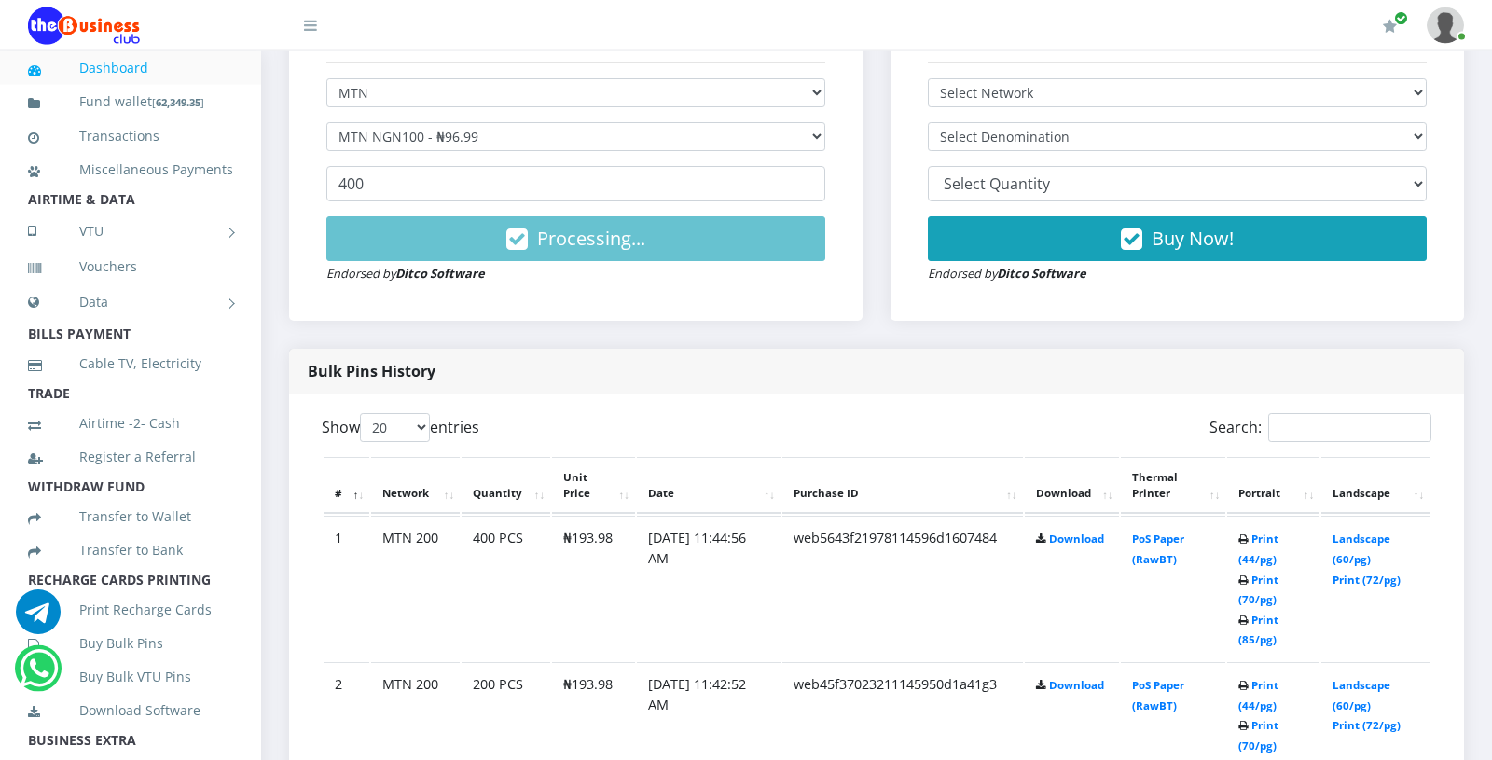
scroll to position [664, 0]
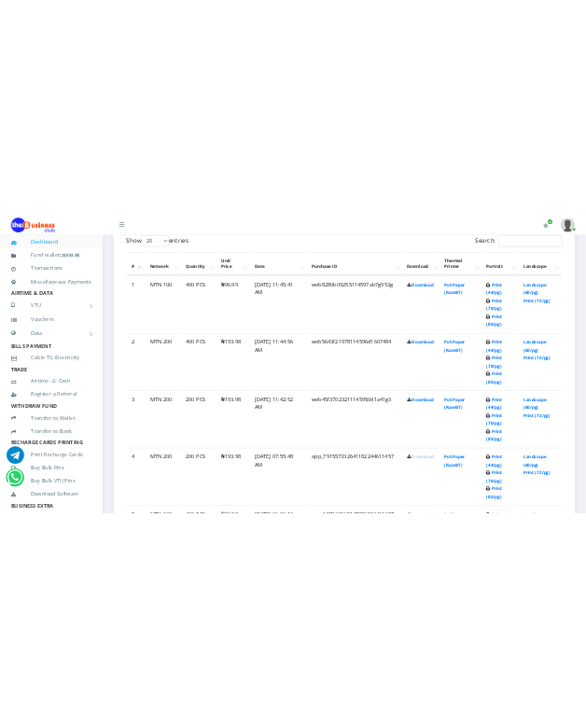
scroll to position [1019, 0]
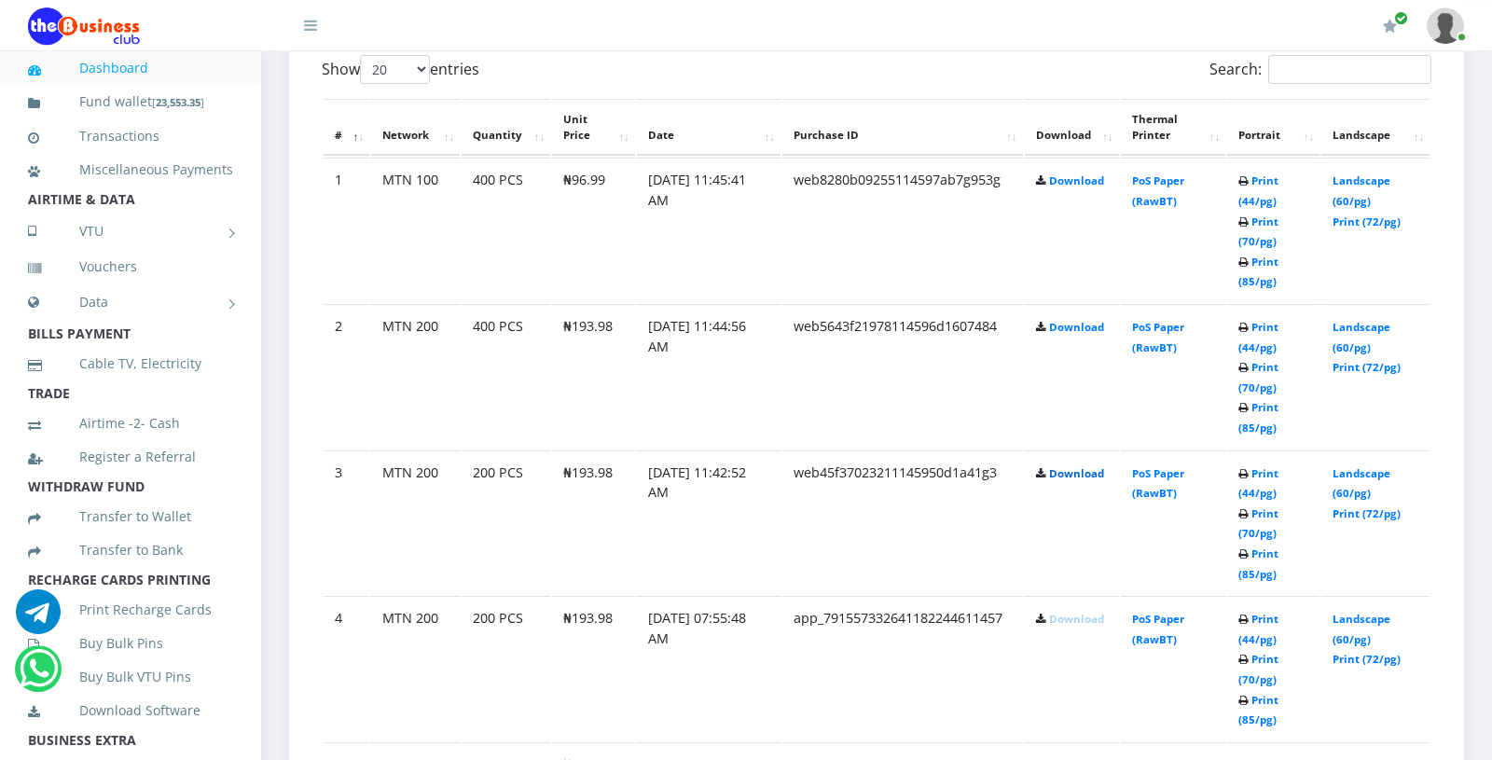
click at [1074, 476] on link "Download" at bounding box center [1076, 473] width 55 height 14
click at [1013, 389] on td "web5643f21978114596d1607484" at bounding box center [903, 376] width 241 height 145
click at [1068, 326] on link "Download" at bounding box center [1076, 327] width 55 height 14
click at [999, 249] on td "web8280b09255114597ab7g953g" at bounding box center [903, 230] width 241 height 145
click at [1071, 179] on link "Download" at bounding box center [1076, 180] width 55 height 14
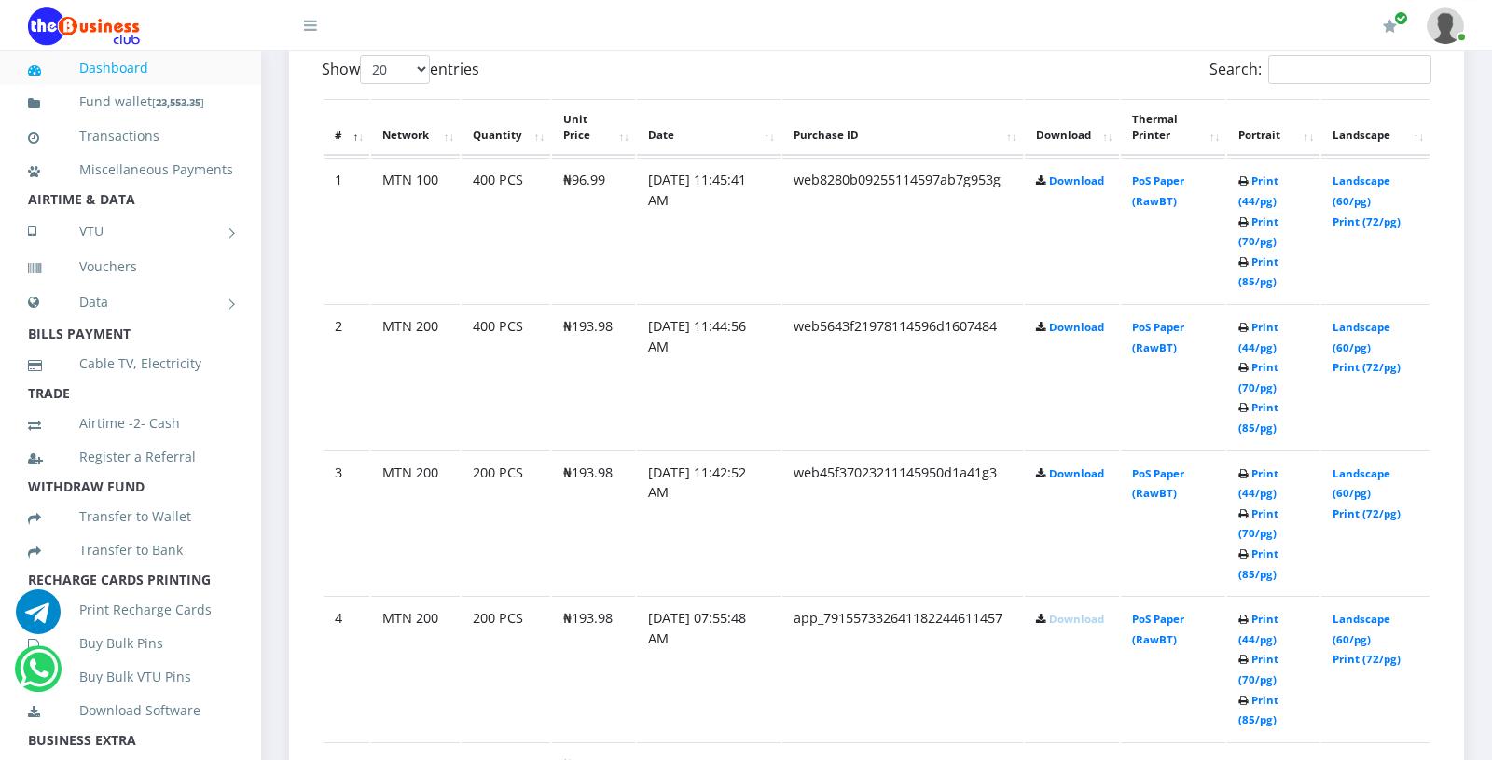
click at [966, 228] on td "web8280b09255114597ab7g953g" at bounding box center [903, 230] width 241 height 145
